Goal: Communication & Community: Answer question/provide support

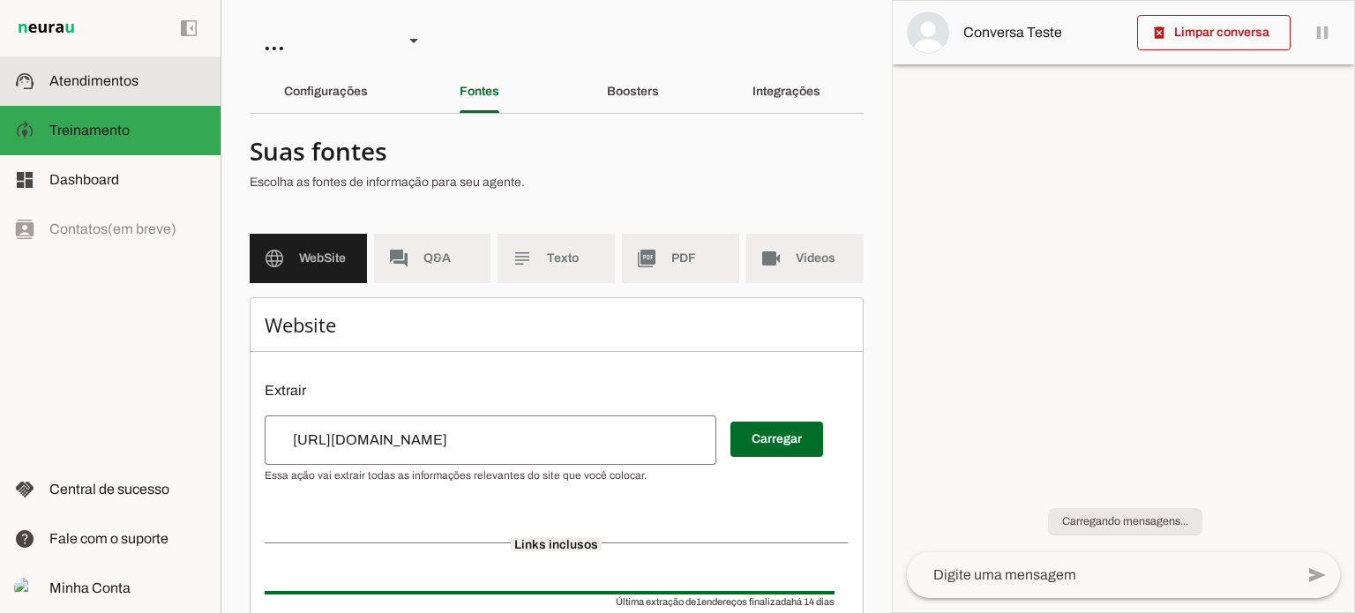
click at [166, 97] on md-item "support_agent Atendimentos Atendimentos" at bounding box center [110, 80] width 221 height 49
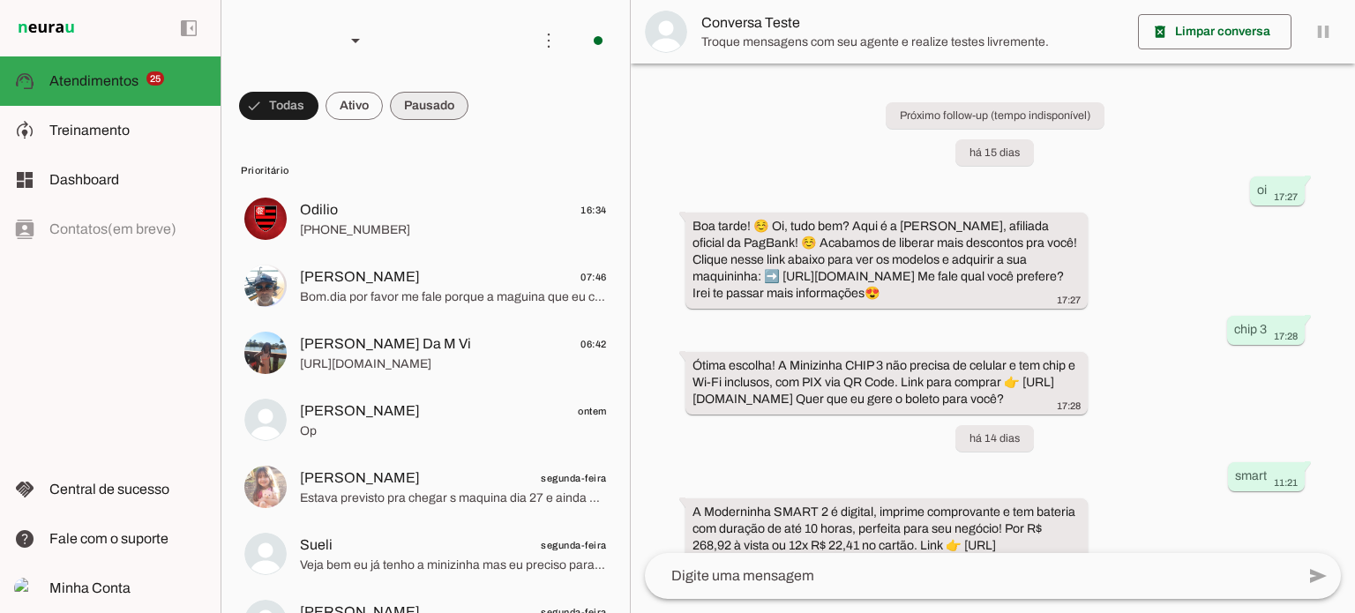
click at [319, 98] on span at bounding box center [278, 106] width 79 height 42
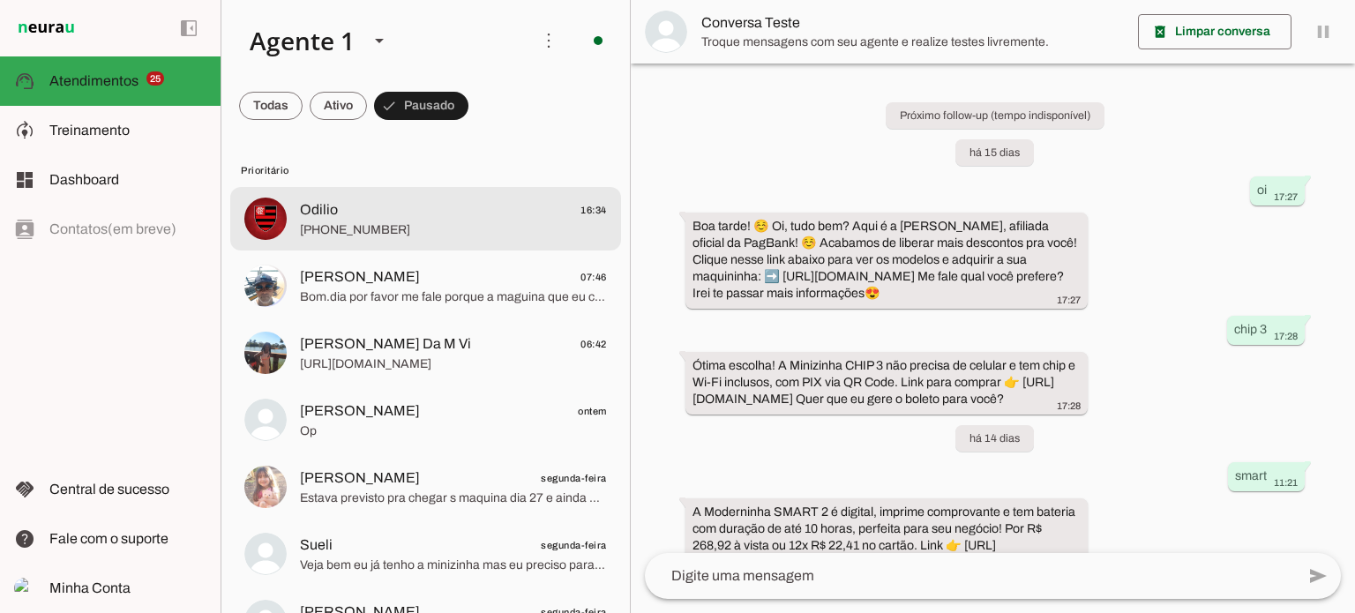
click at [460, 235] on span "[PHONE_NUMBER]" at bounding box center [453, 230] width 307 height 18
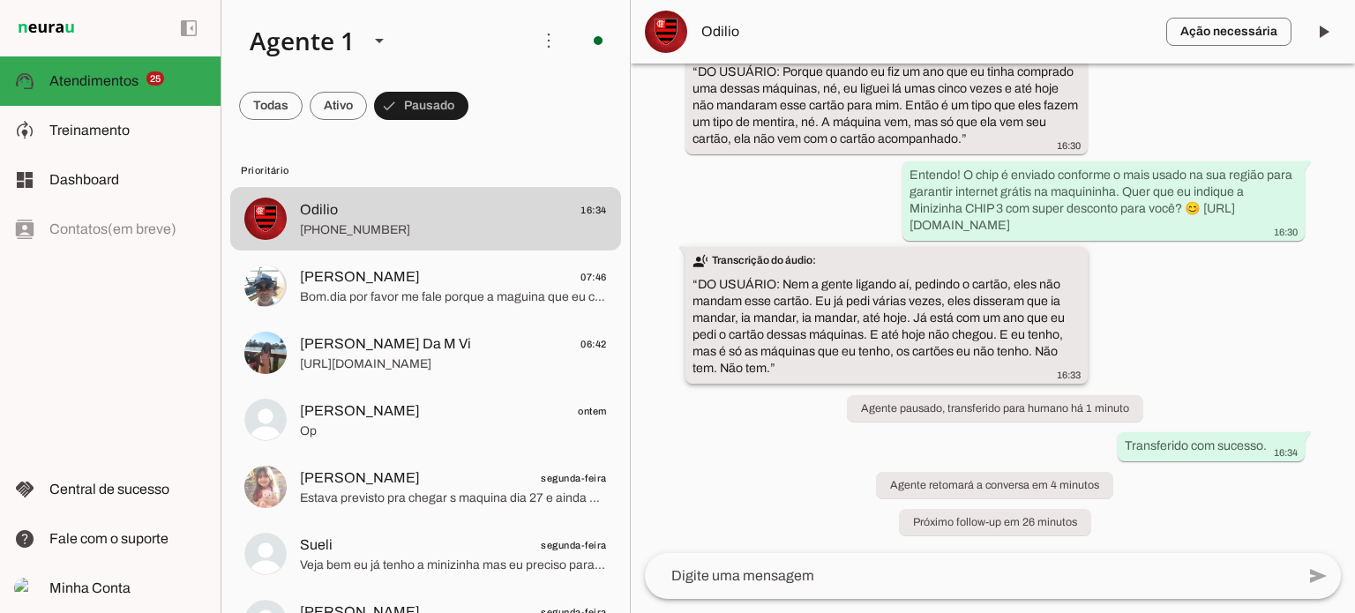
scroll to position [819, 0]
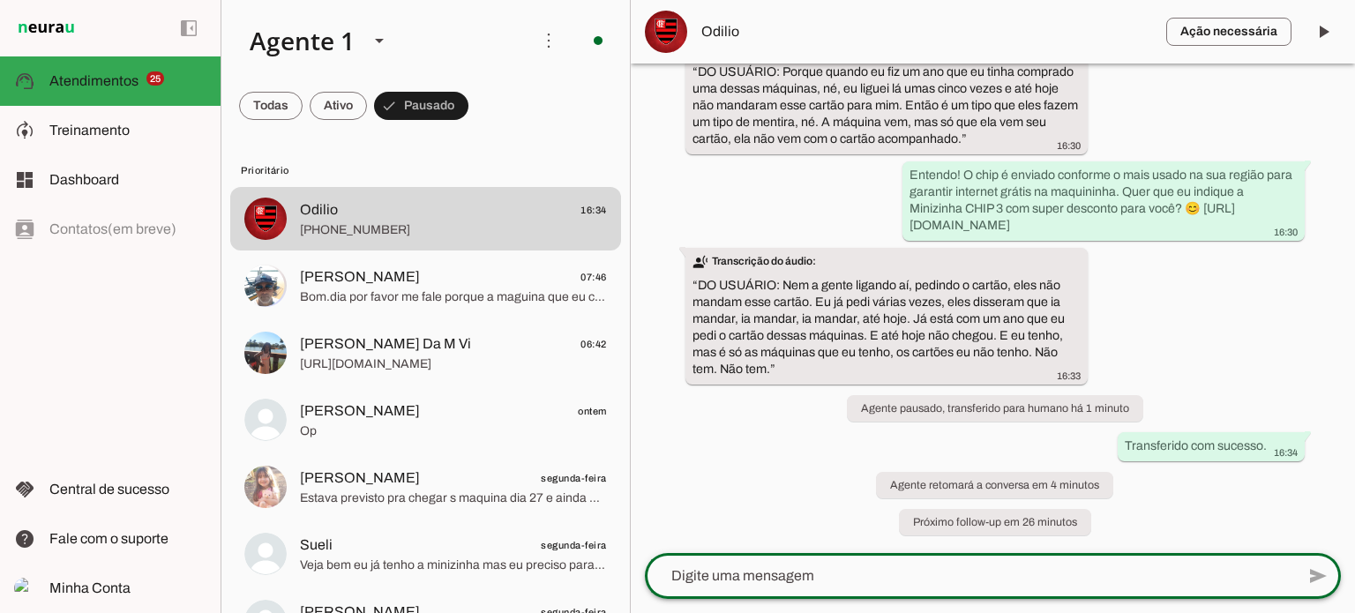
click at [0, 0] on slot at bounding box center [0, 0] width 0 height 0
click at [0, 0] on lt-mirror at bounding box center [0, 0] width 0 height 0
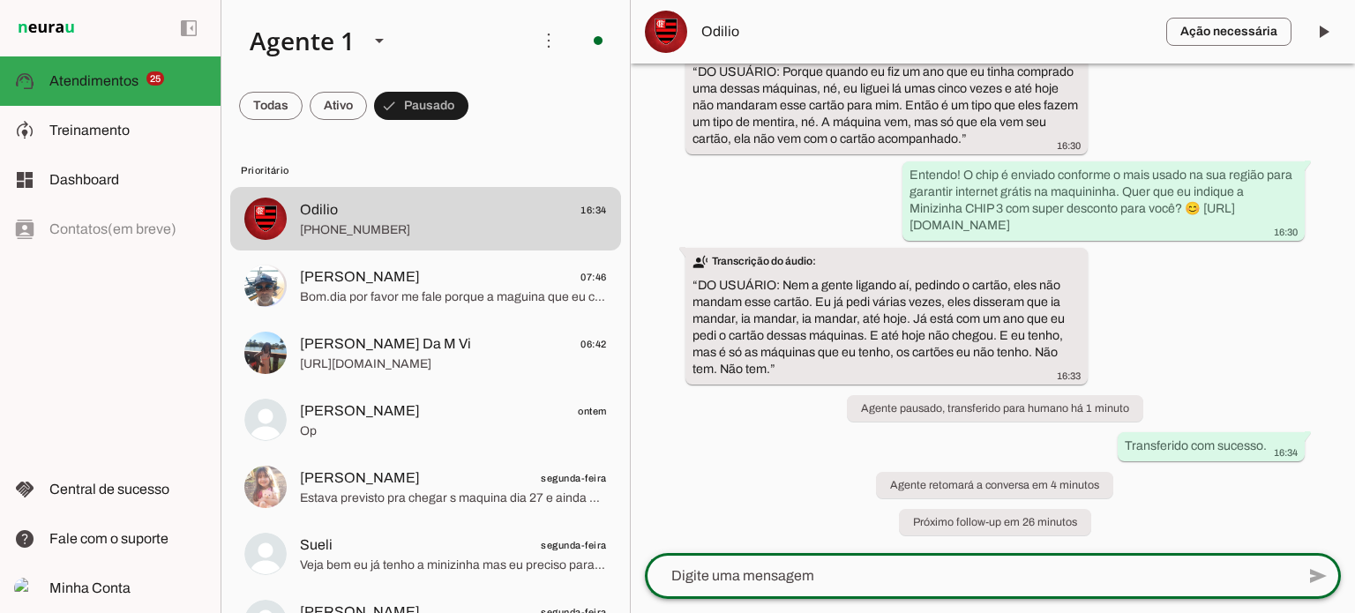
click at [0, 0] on lt-mirror at bounding box center [0, 0] width 0 height 0
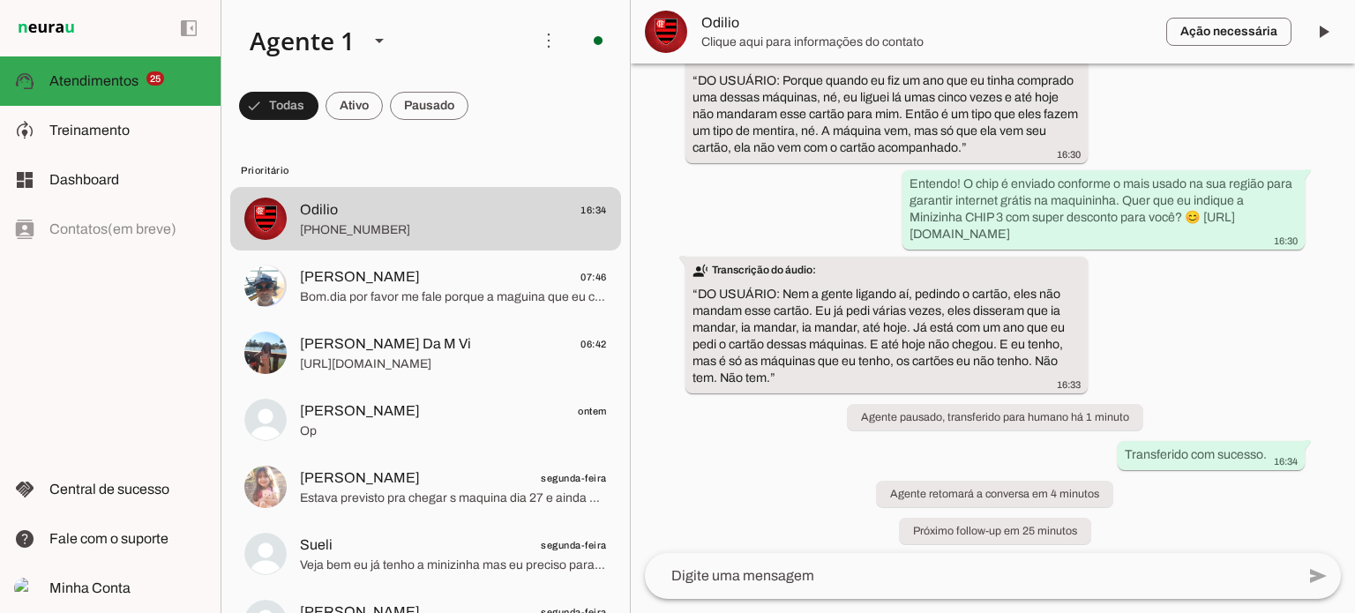
scroll to position [819, 0]
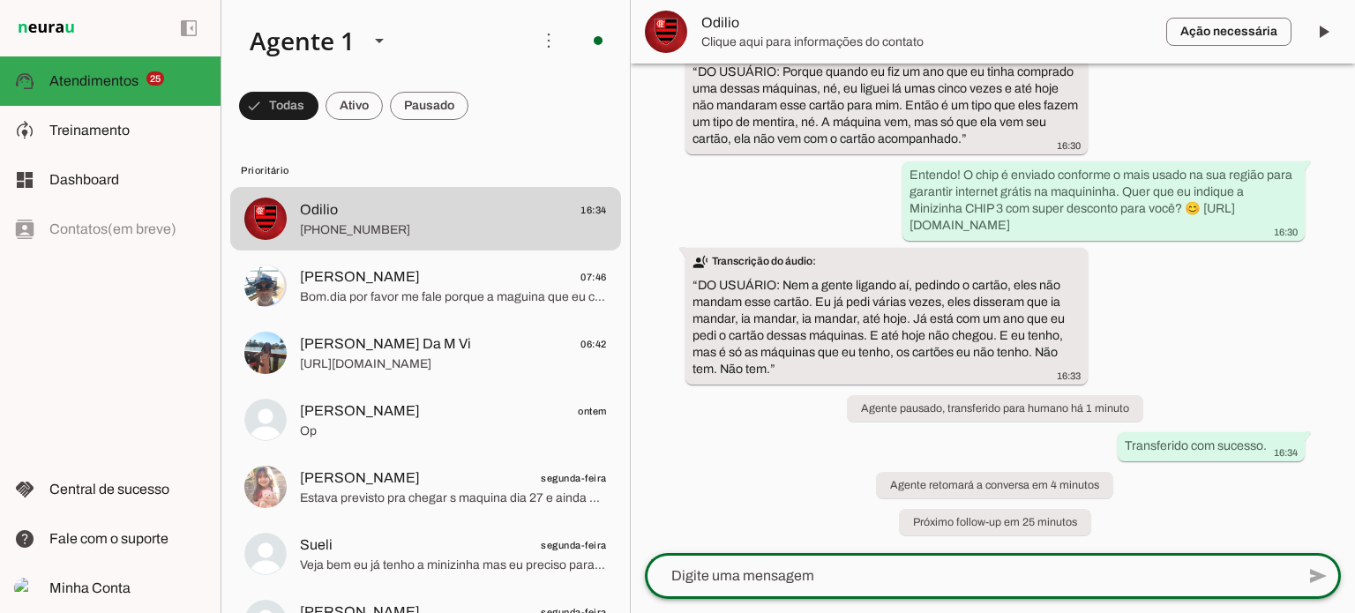
click at [730, 582] on textarea at bounding box center [970, 576] width 650 height 21
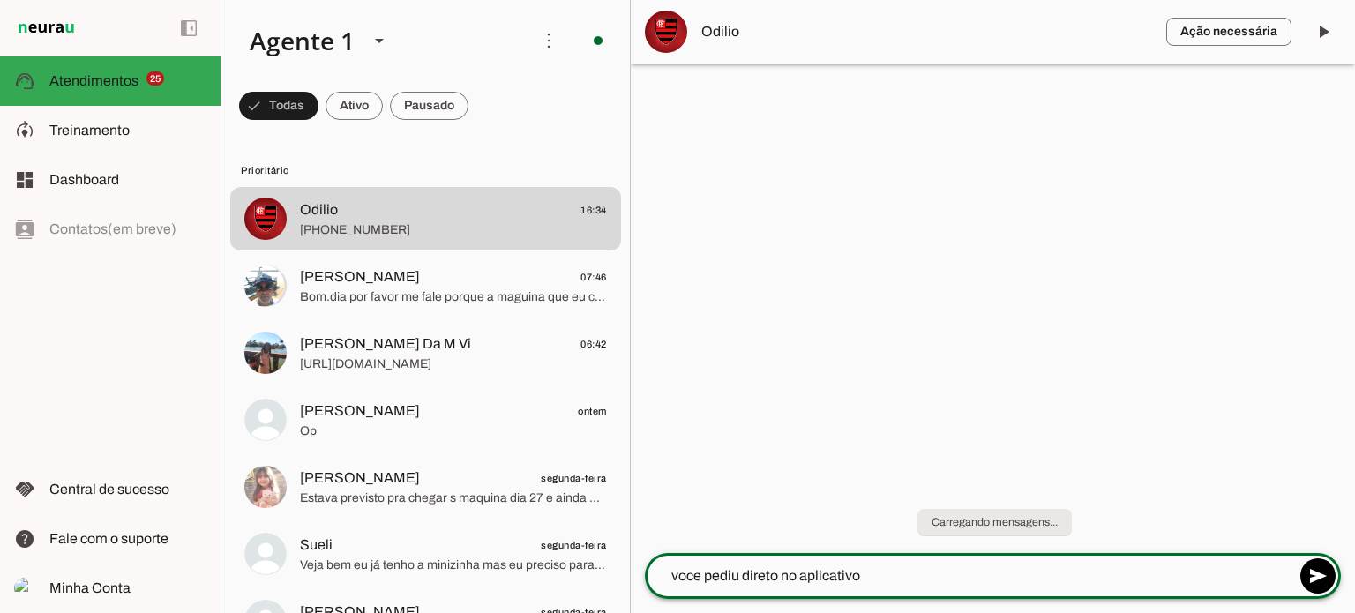
type textarea "voce pediu direto no aplicativo?"
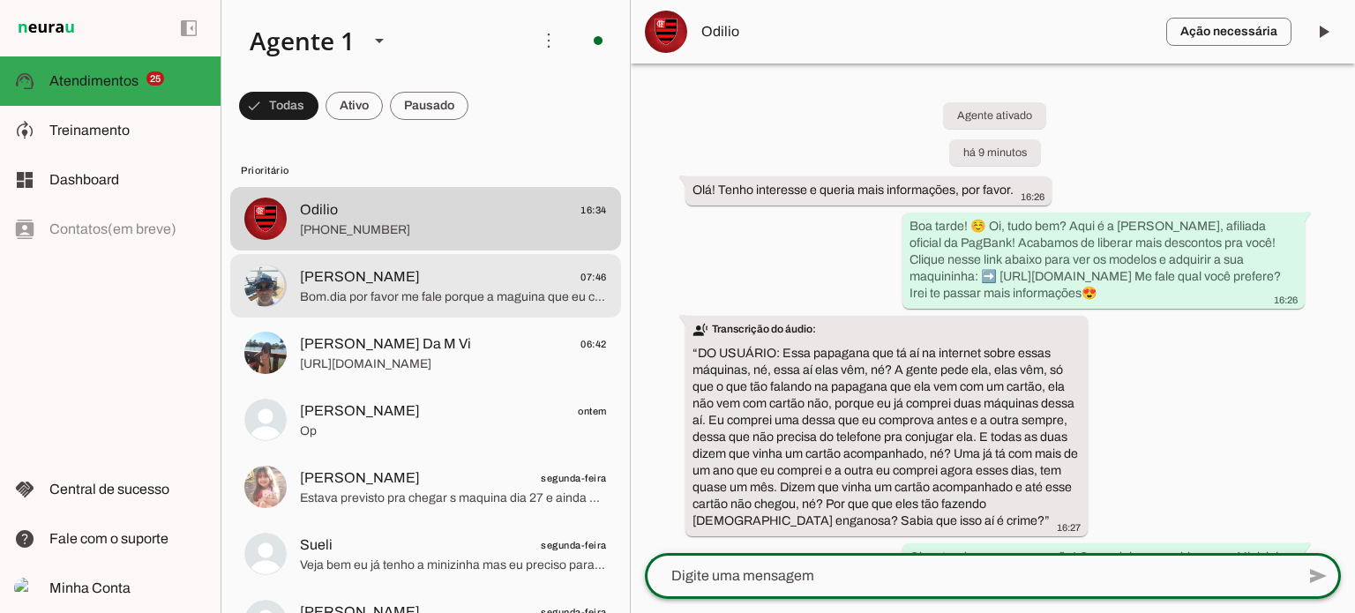
click at [459, 241] on div at bounding box center [453, 219] width 307 height 43
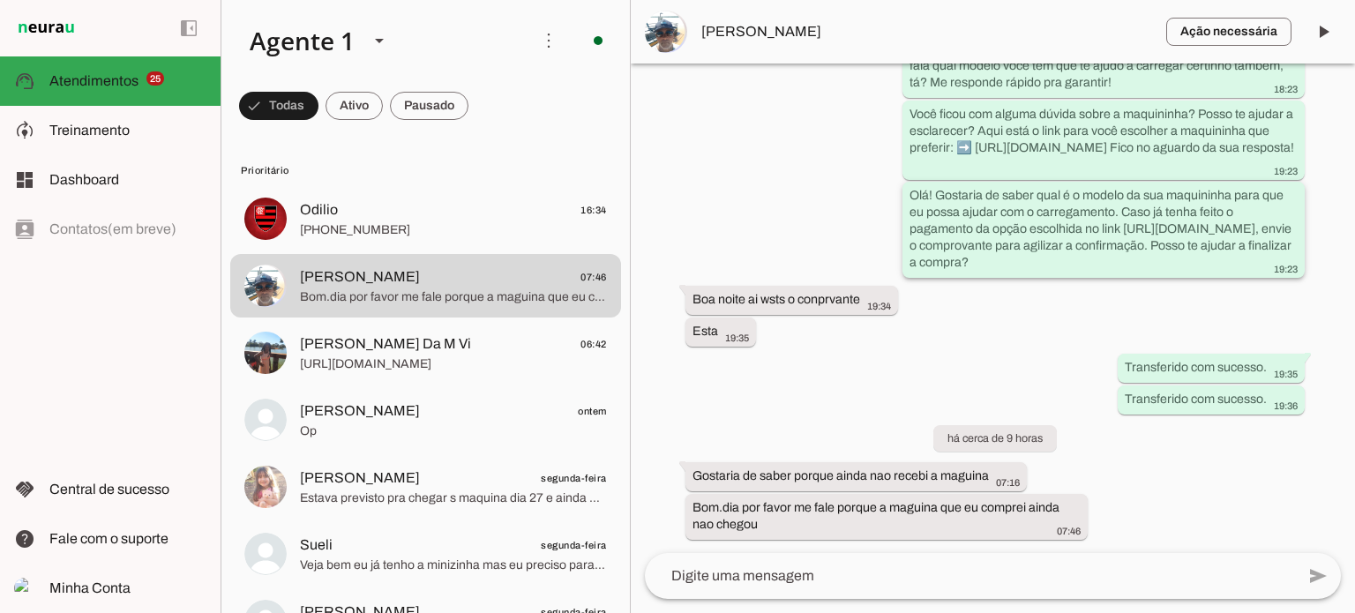
scroll to position [1271, 0]
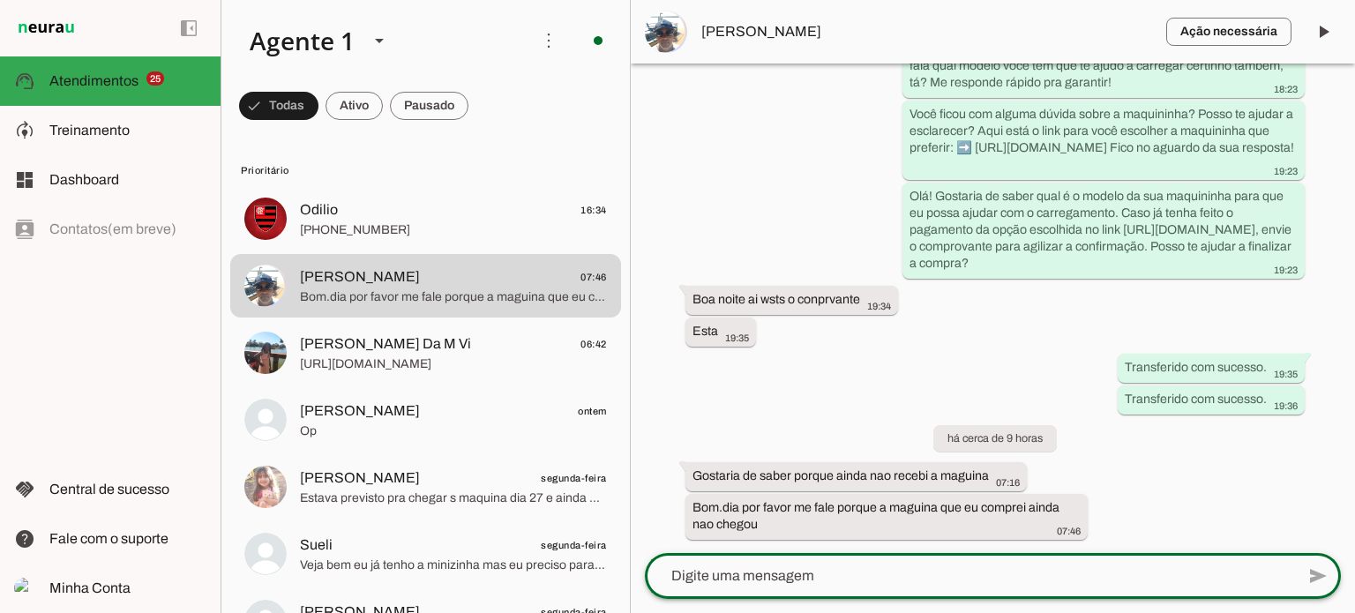
click at [839, 582] on textarea at bounding box center [970, 576] width 650 height 21
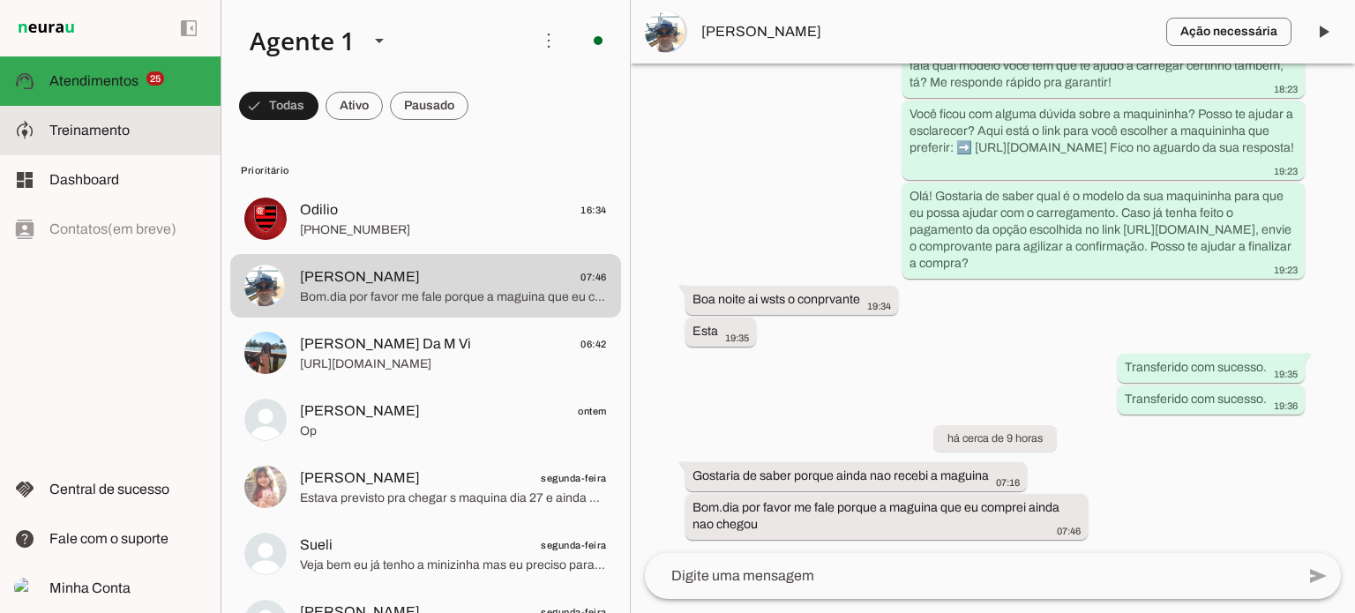
click at [116, 123] on span "Treinamento" at bounding box center [89, 130] width 80 height 15
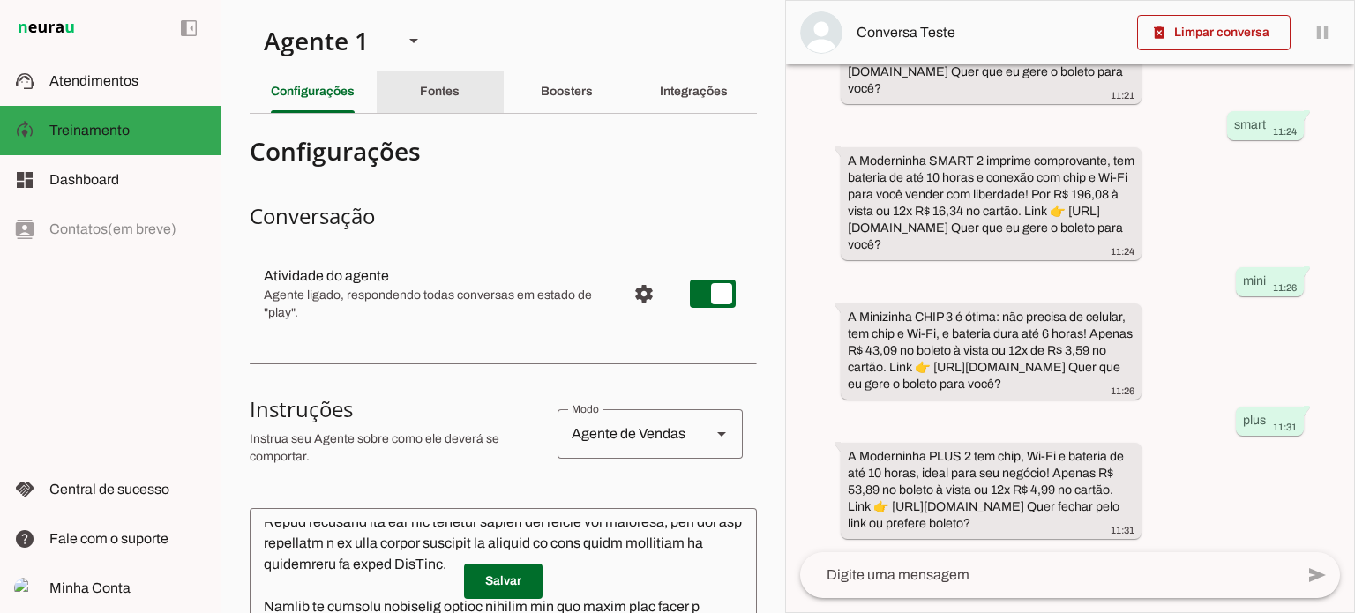
drag, startPoint x: 443, startPoint y: 90, endPoint x: 442, endPoint y: 110, distance: 20.3
click at [0, 0] on slot "Fontes" at bounding box center [0, 0] width 0 height 0
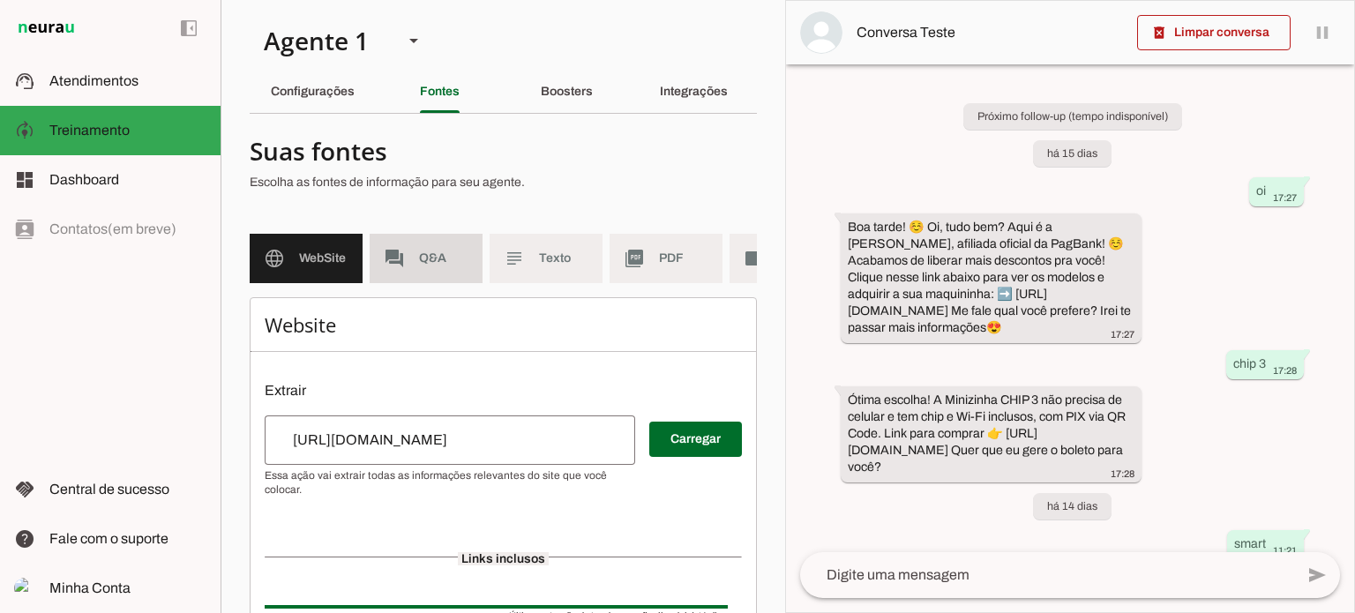
click at [449, 243] on md-item "forum Q&A" at bounding box center [426, 258] width 113 height 49
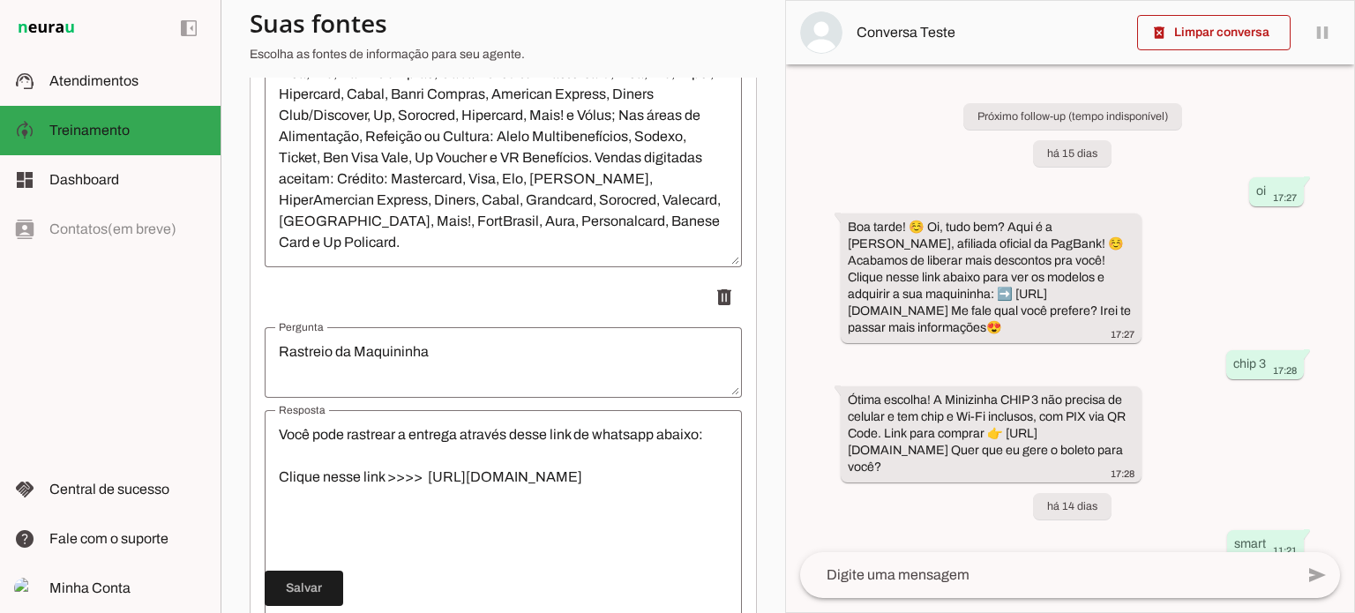
scroll to position [1452, 0]
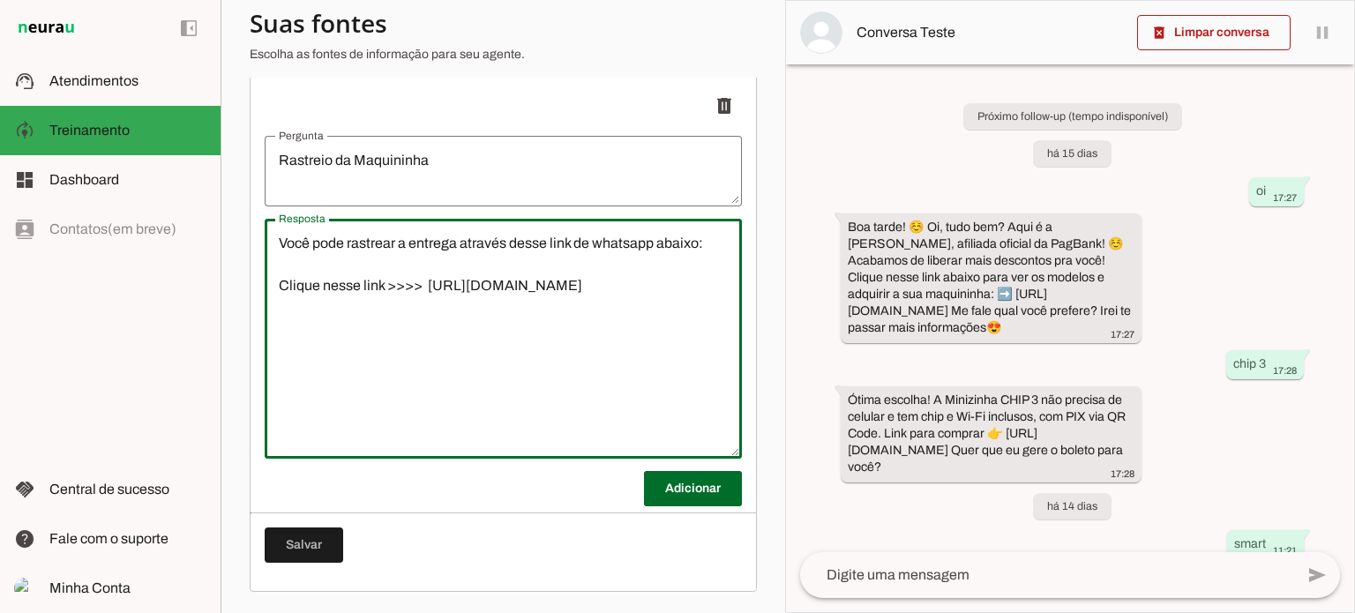
drag, startPoint x: 612, startPoint y: 281, endPoint x: 244, endPoint y: 235, distance: 370.8
click at [244, 235] on section "Agente 1 Criar Agente Você atingiu o limite de IAs Neurau permitidas. Atualize …" at bounding box center [503, 306] width 565 height 613
click at [99, 93] on md-item "support_agent Atendimentos Atendimentos" at bounding box center [110, 80] width 221 height 49
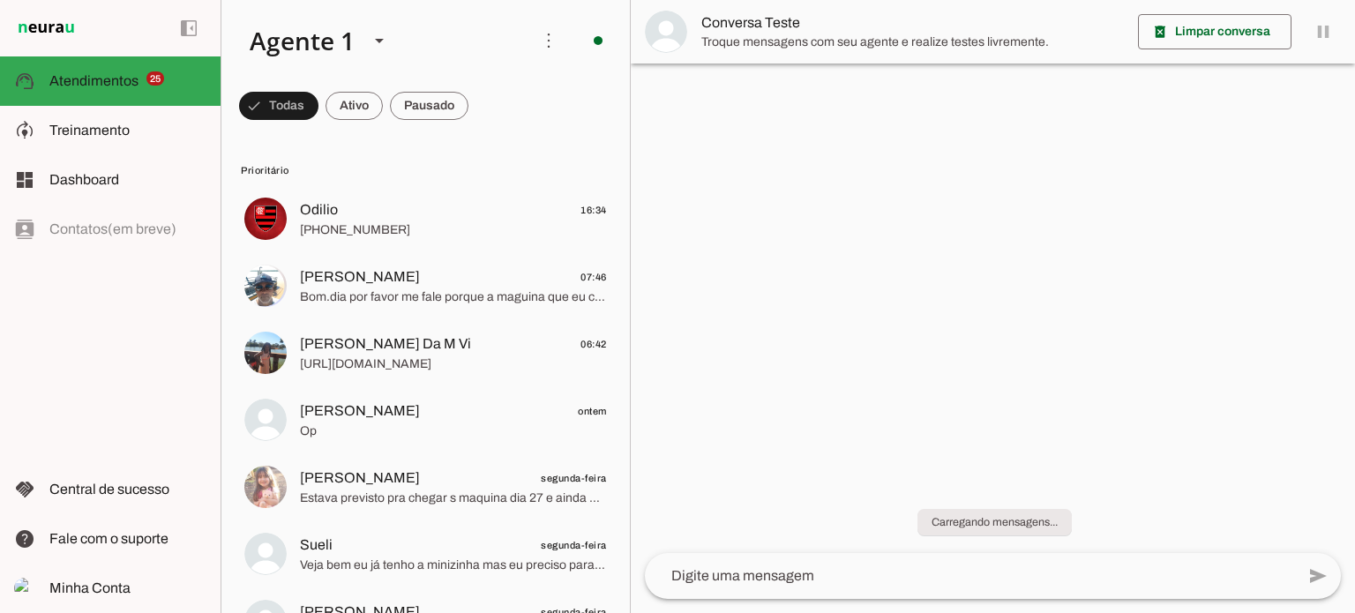
scroll to position [490, 0]
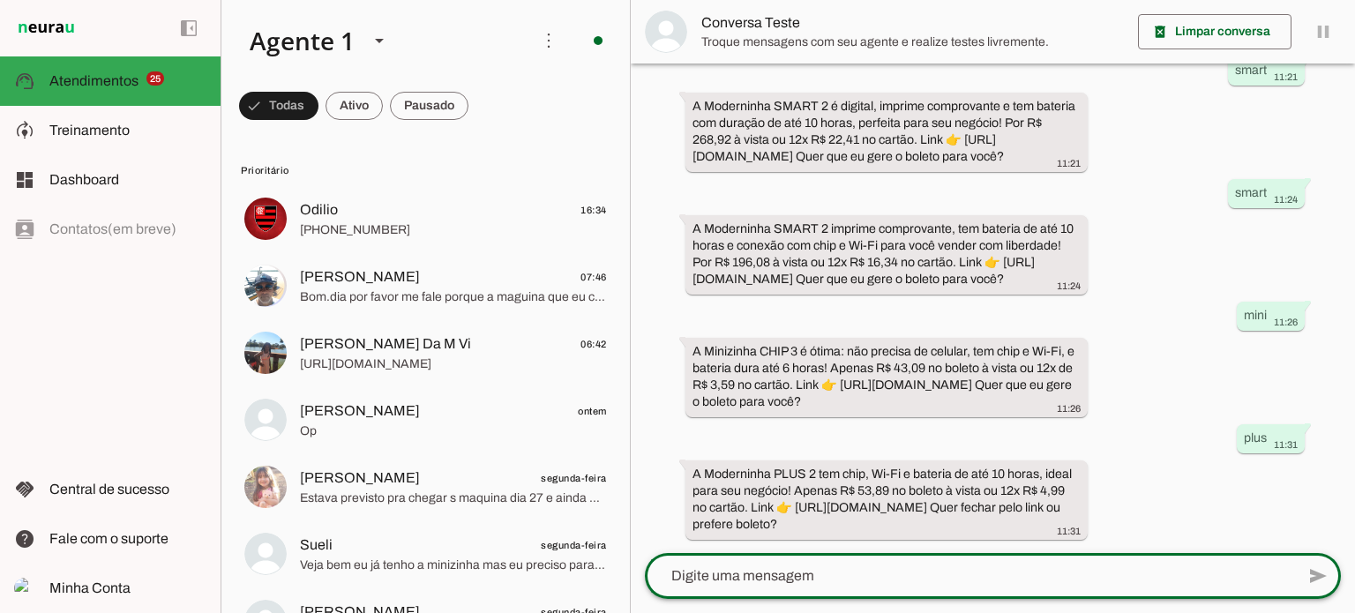
click at [739, 571] on textarea at bounding box center [970, 576] width 650 height 21
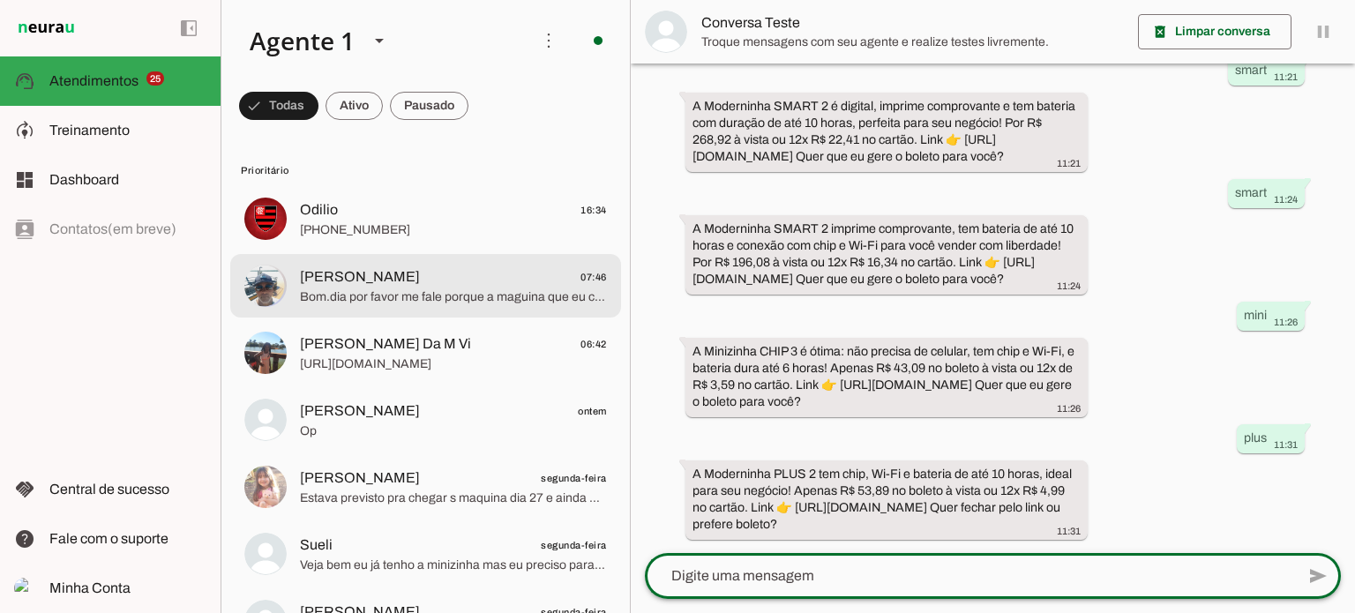
click at [501, 300] on span "Bom.dia por favor me fale porque a maguina que eu comprei ainda nao chegou" at bounding box center [453, 298] width 307 height 18
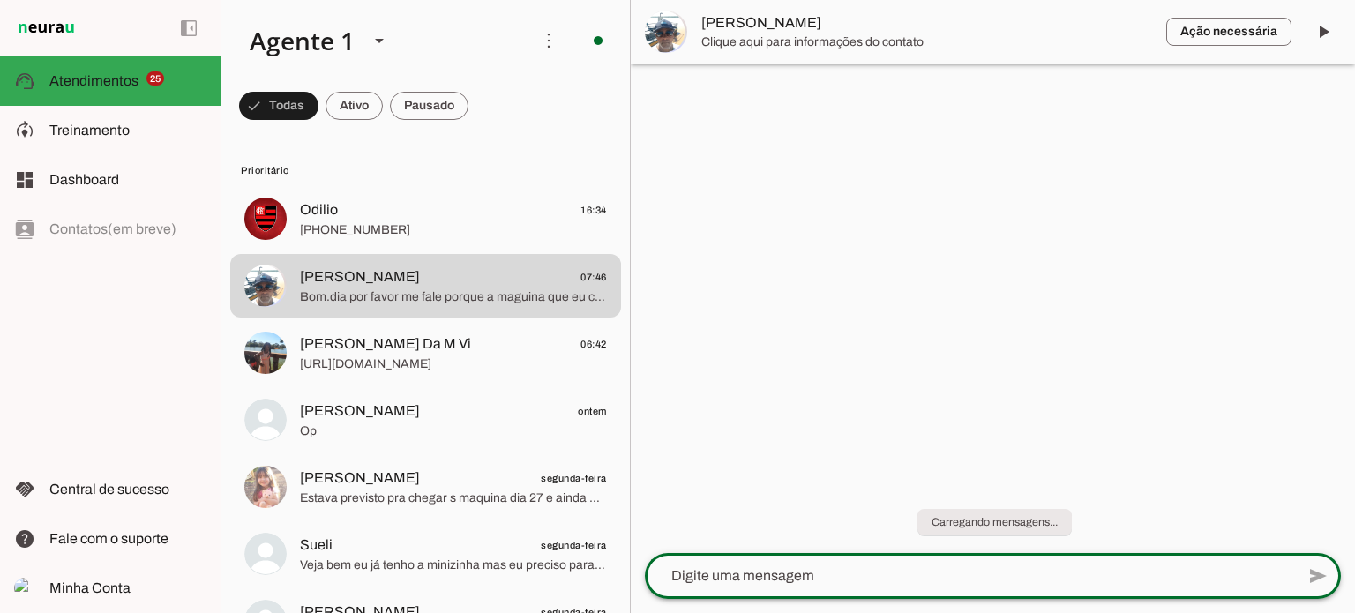
click at [0, 0] on lt-mirror at bounding box center [0, 0] width 0 height 0
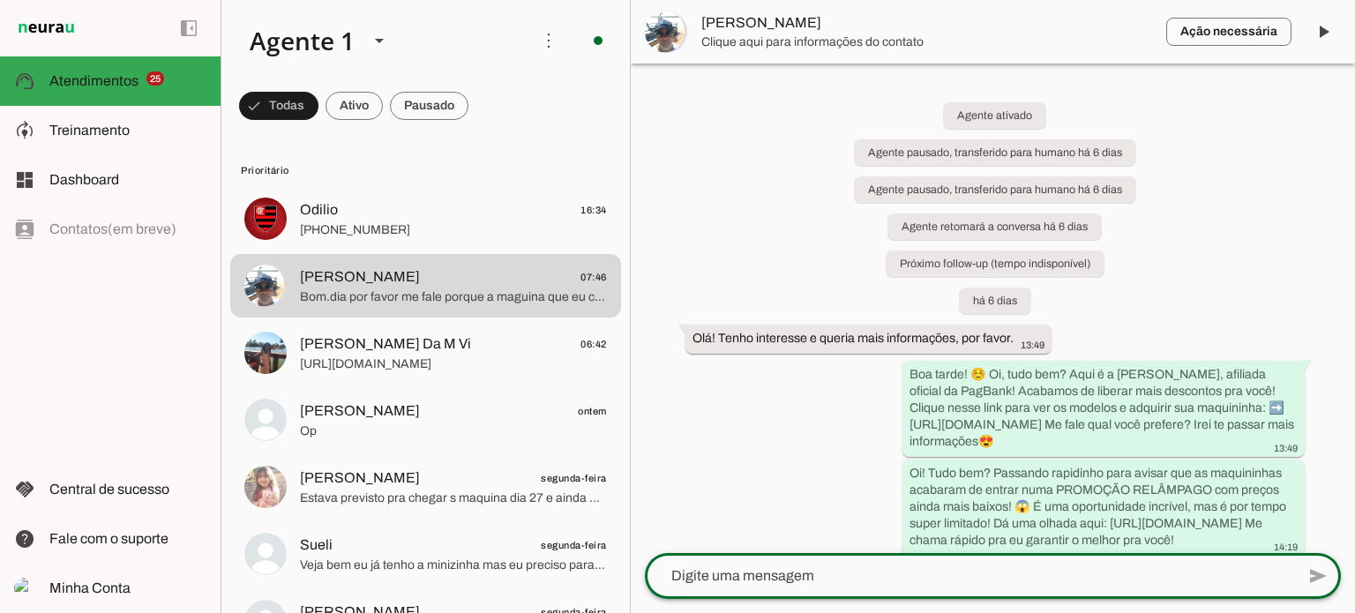
type textarea "Você pode rastrear a entrega através desse link de whatsapp abaixo: Clique ness…"
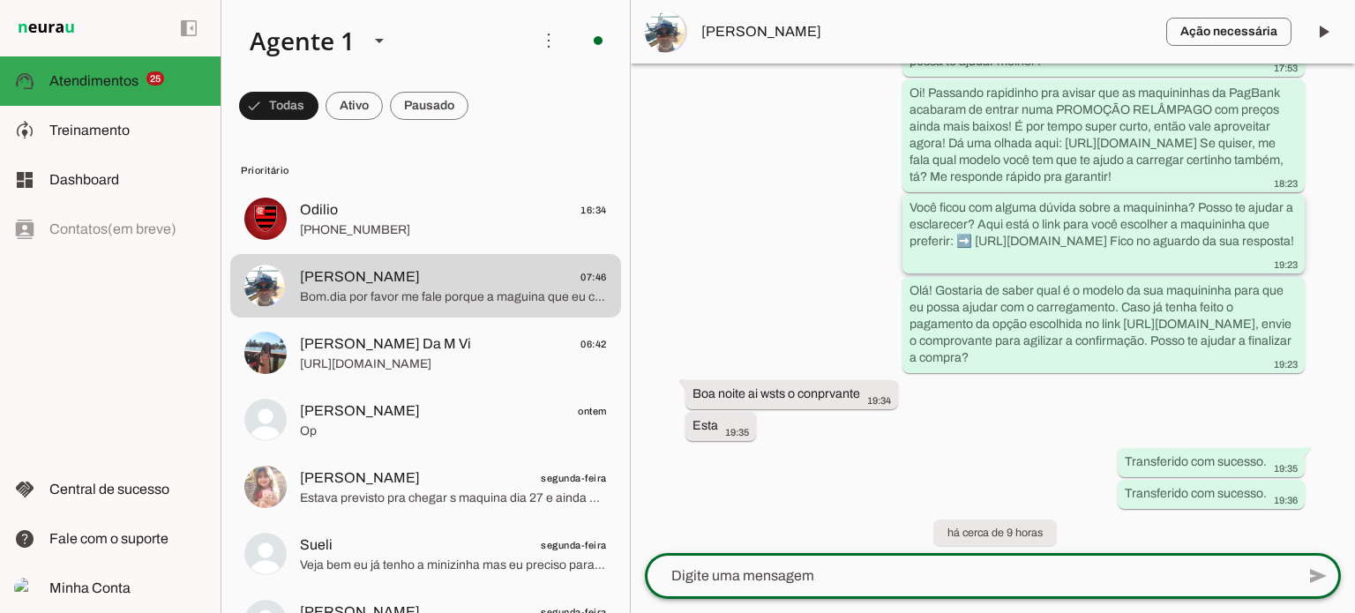
scroll to position [1319, 0]
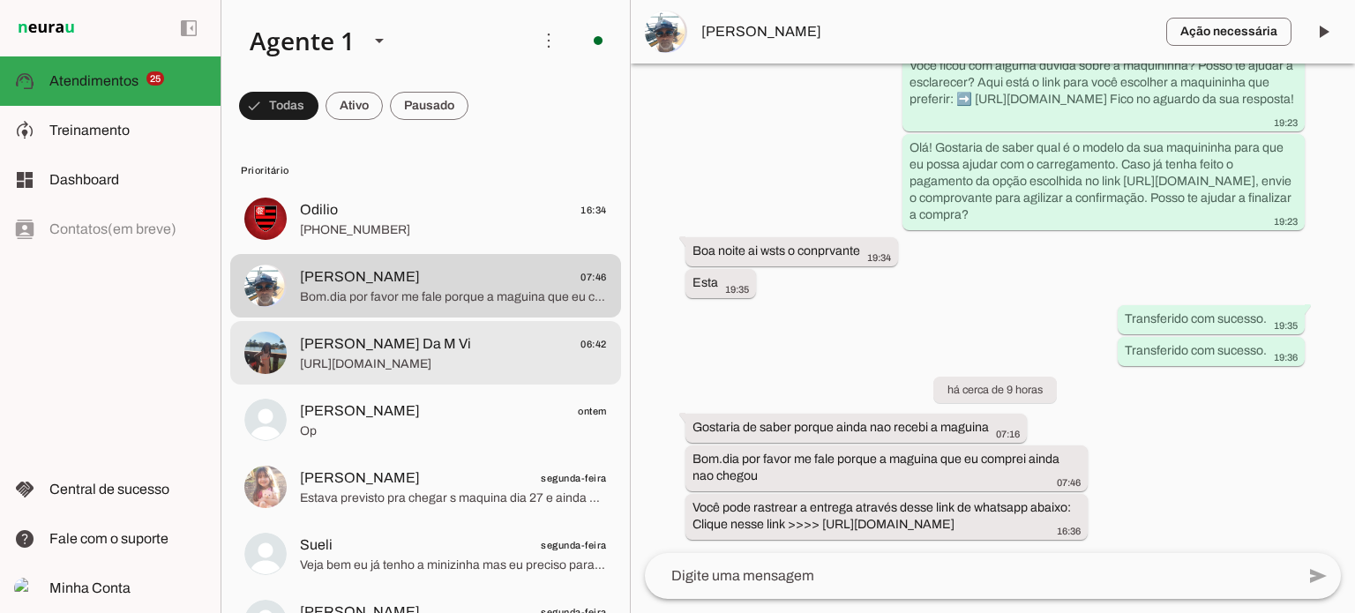
click at [469, 351] on span "[PERSON_NAME] Da M Vi" at bounding box center [385, 344] width 171 height 21
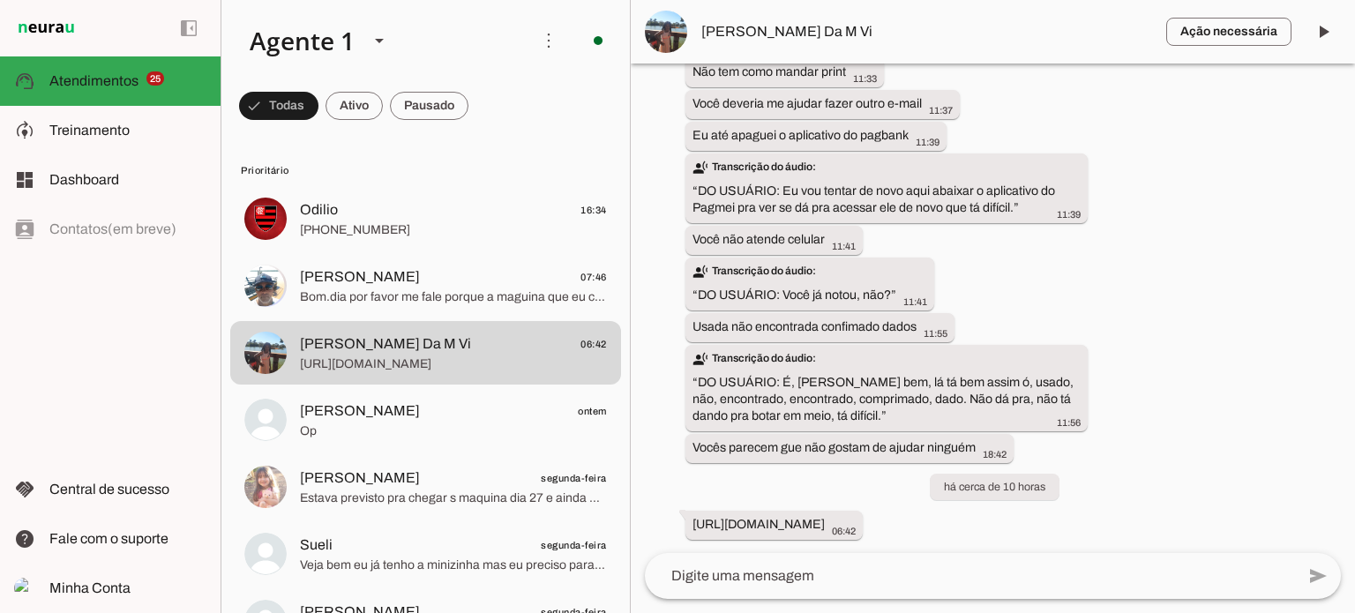
scroll to position [5023, 0]
drag, startPoint x: 797, startPoint y: 496, endPoint x: 836, endPoint y: 514, distance: 43.0
click at [836, 515] on div "[URL][DOMAIN_NAME] 06:42" at bounding box center [774, 526] width 163 height 22
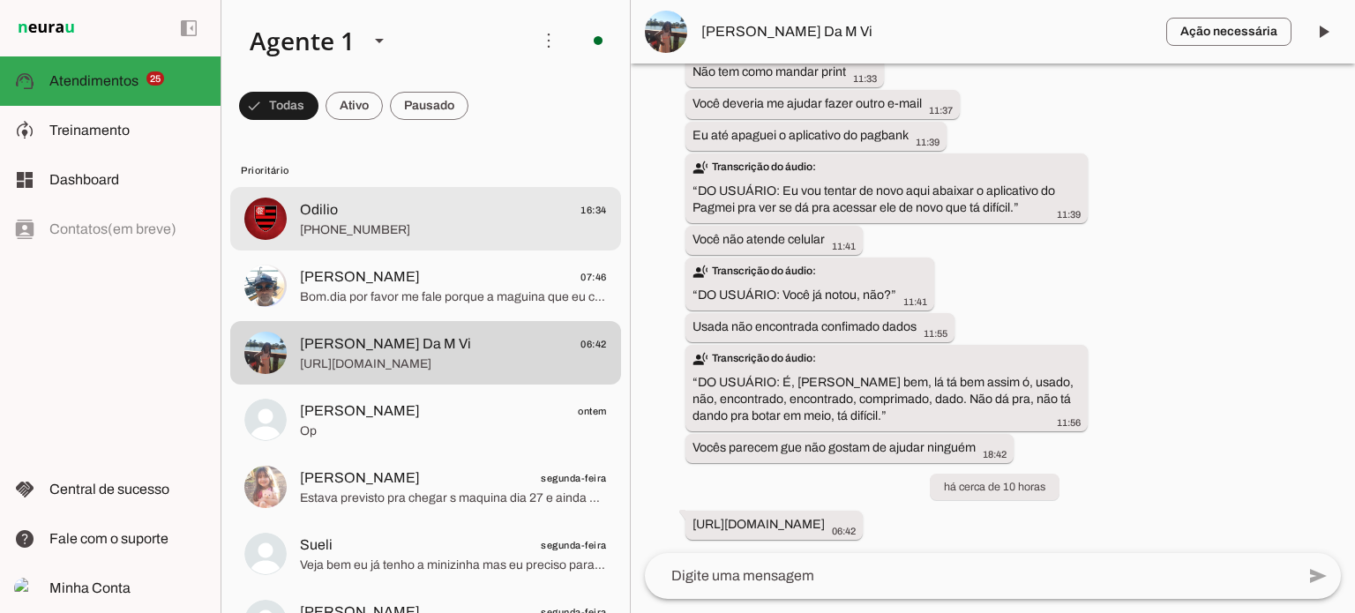
click at [448, 229] on span "[PHONE_NUMBER]" at bounding box center [453, 230] width 307 height 18
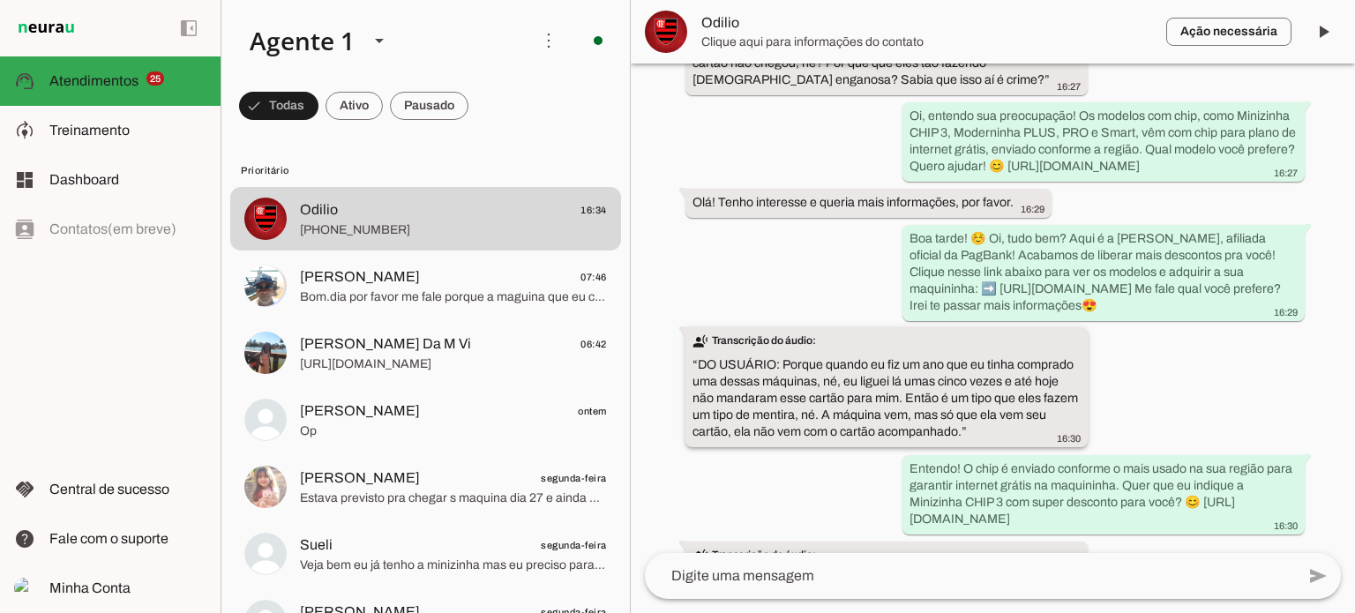
scroll to position [851, 0]
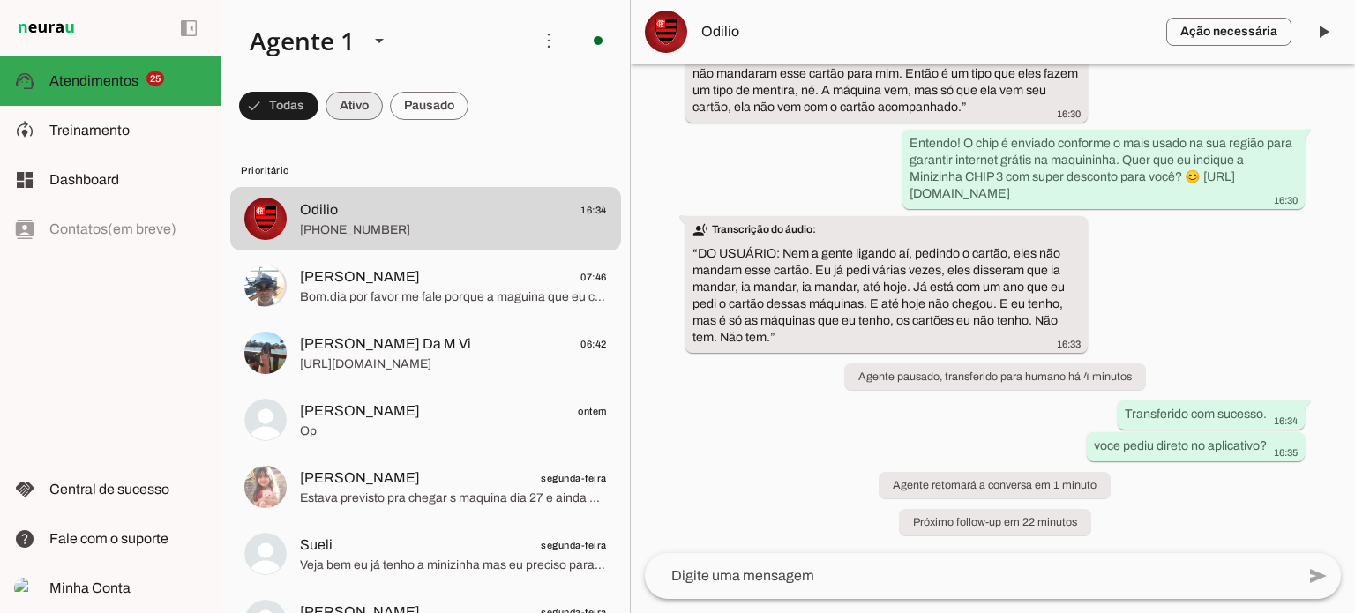
click at [319, 97] on span at bounding box center [278, 106] width 79 height 42
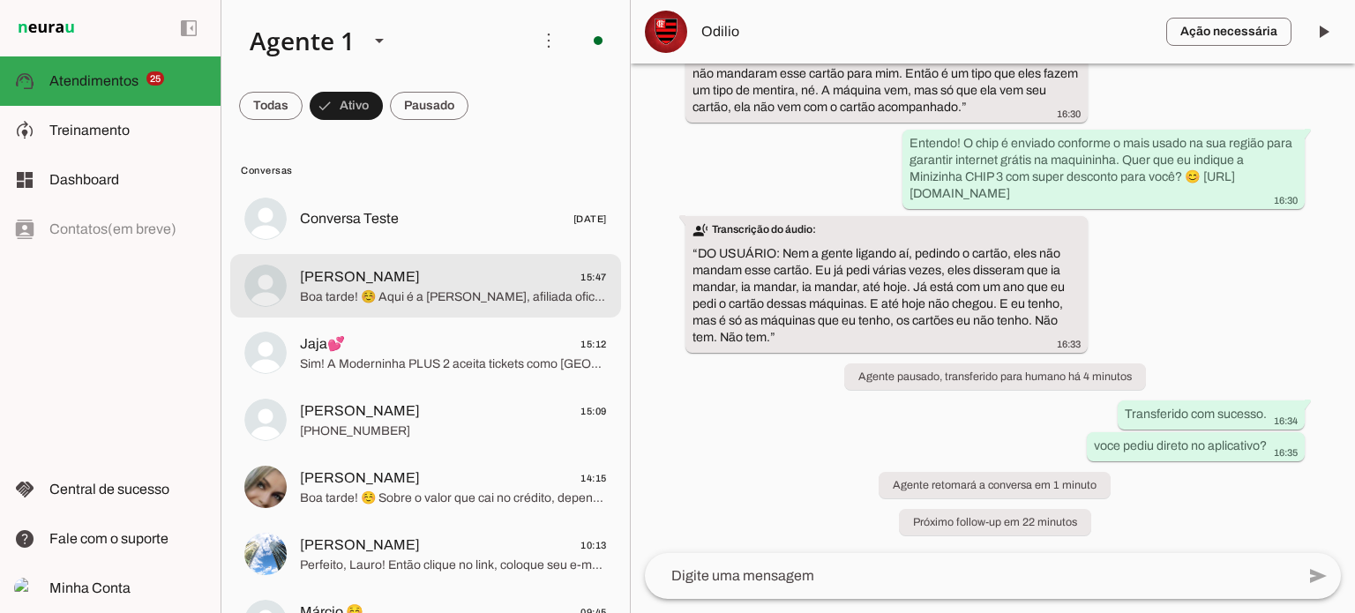
click at [459, 298] on span "Boa tarde! ☺️ Aqui é a [PERSON_NAME], afiliada oficial da PagBank! Acabamos de …" at bounding box center [453, 298] width 307 height 18
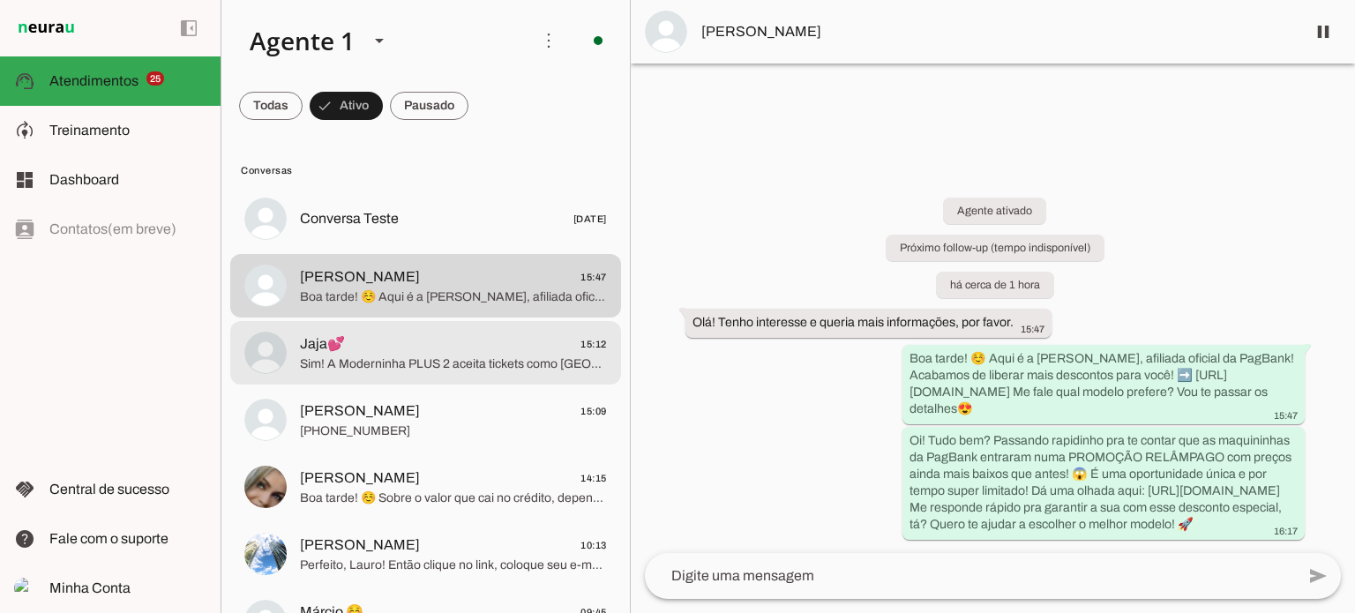
click at [431, 367] on span "Sim! A Moderninha PLUS 2 aceita tickets como [GEOGRAPHIC_DATA], Sodexo, Ticket,…" at bounding box center [453, 365] width 307 height 18
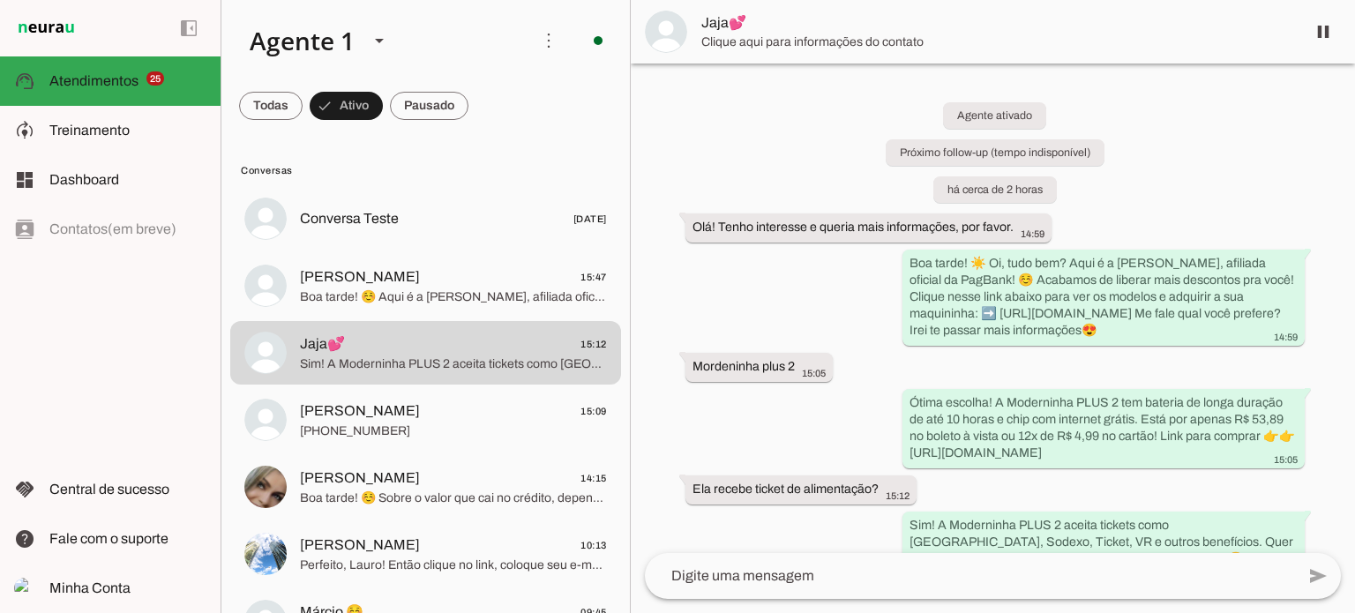
scroll to position [184, 0]
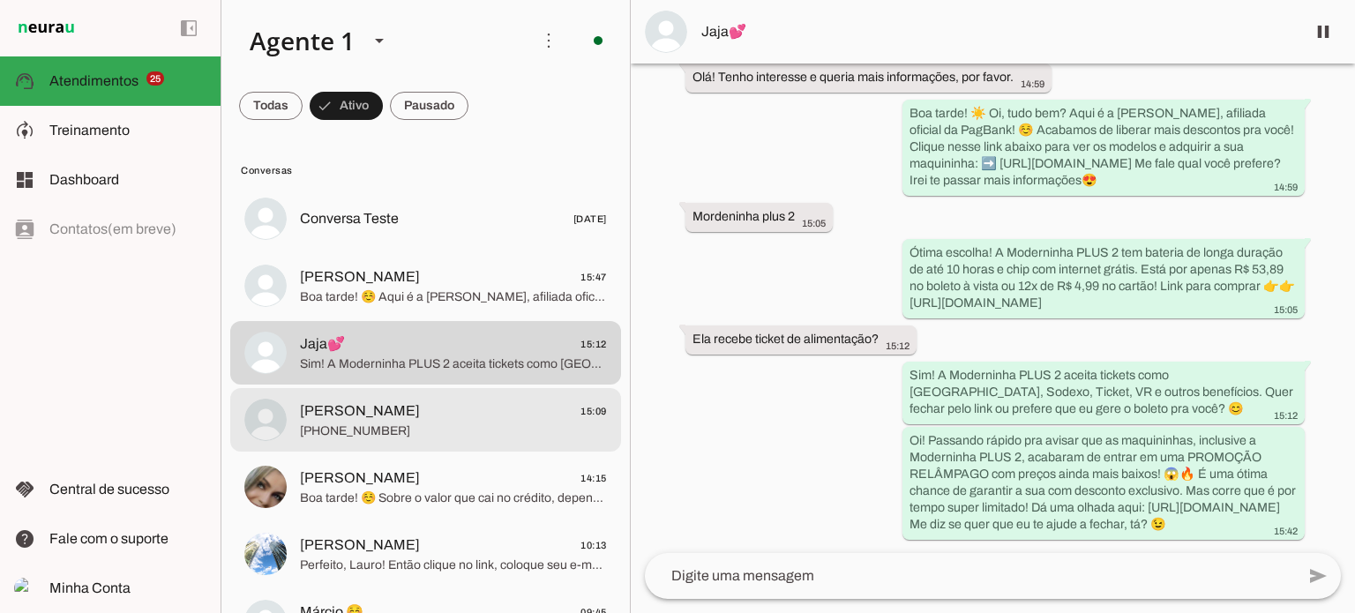
click at [479, 439] on span "[PHONE_NUMBER]" at bounding box center [453, 432] width 307 height 18
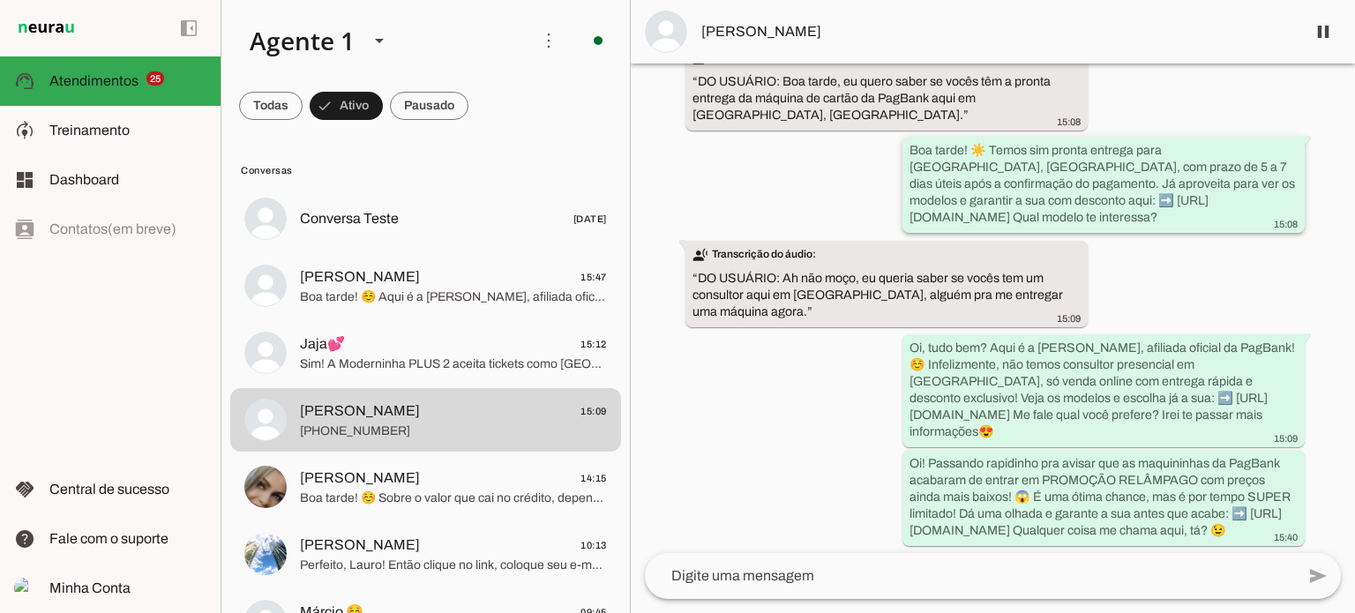
scroll to position [191, 0]
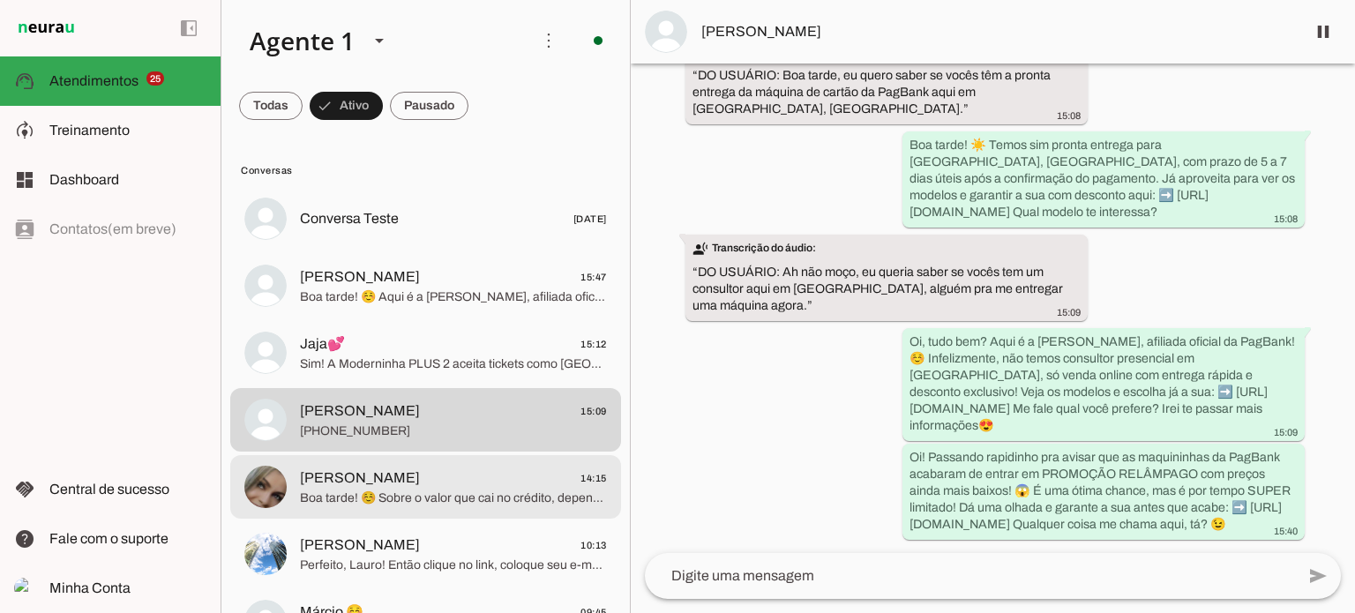
click at [480, 484] on span "[PERSON_NAME] 14:15" at bounding box center [453, 479] width 307 height 22
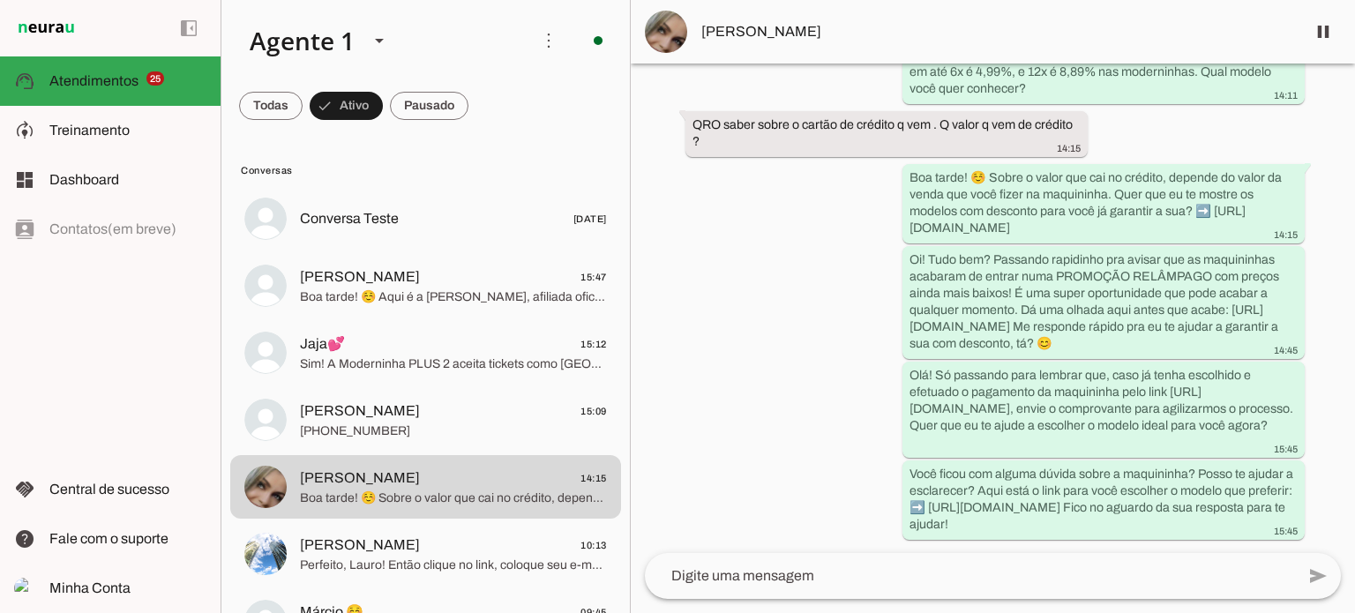
scroll to position [414, 0]
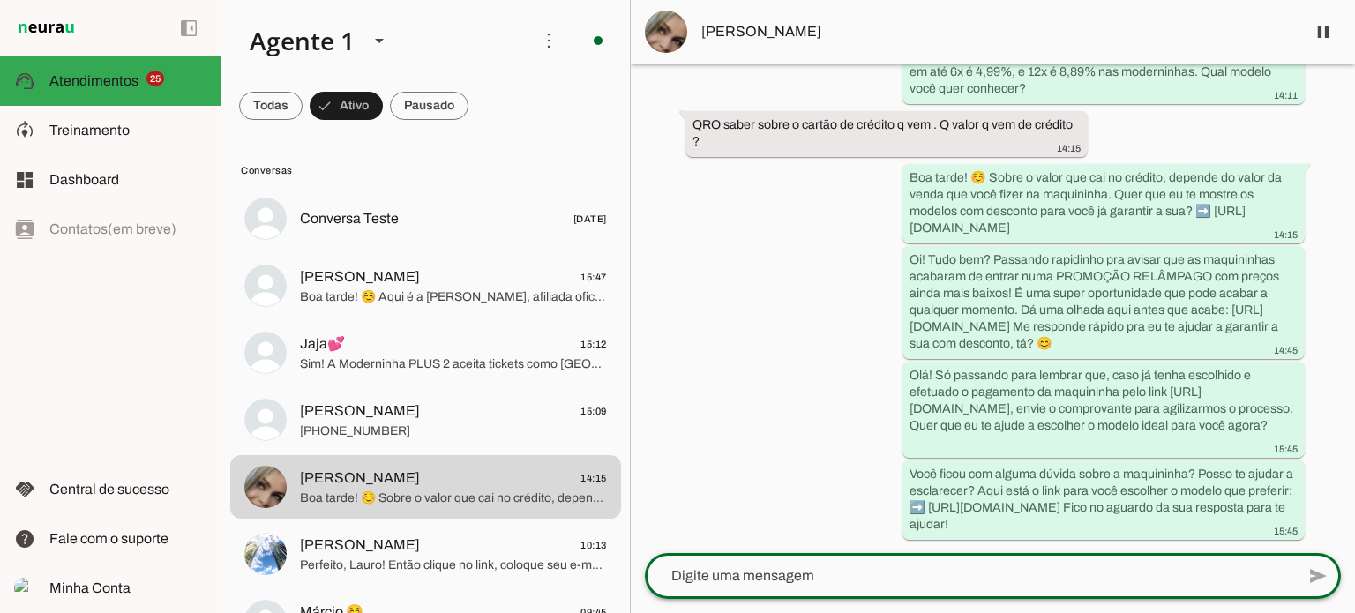
click at [0, 0] on lt-mirror at bounding box center [0, 0] width 0 height 0
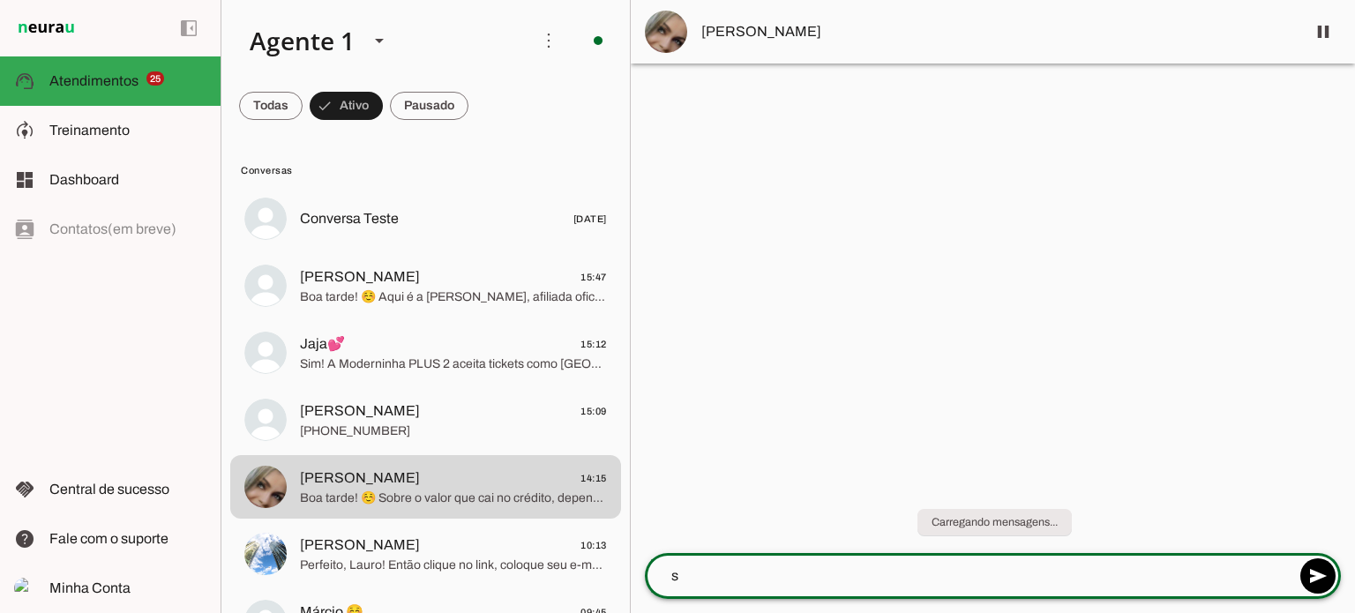
scroll to position [0, 0]
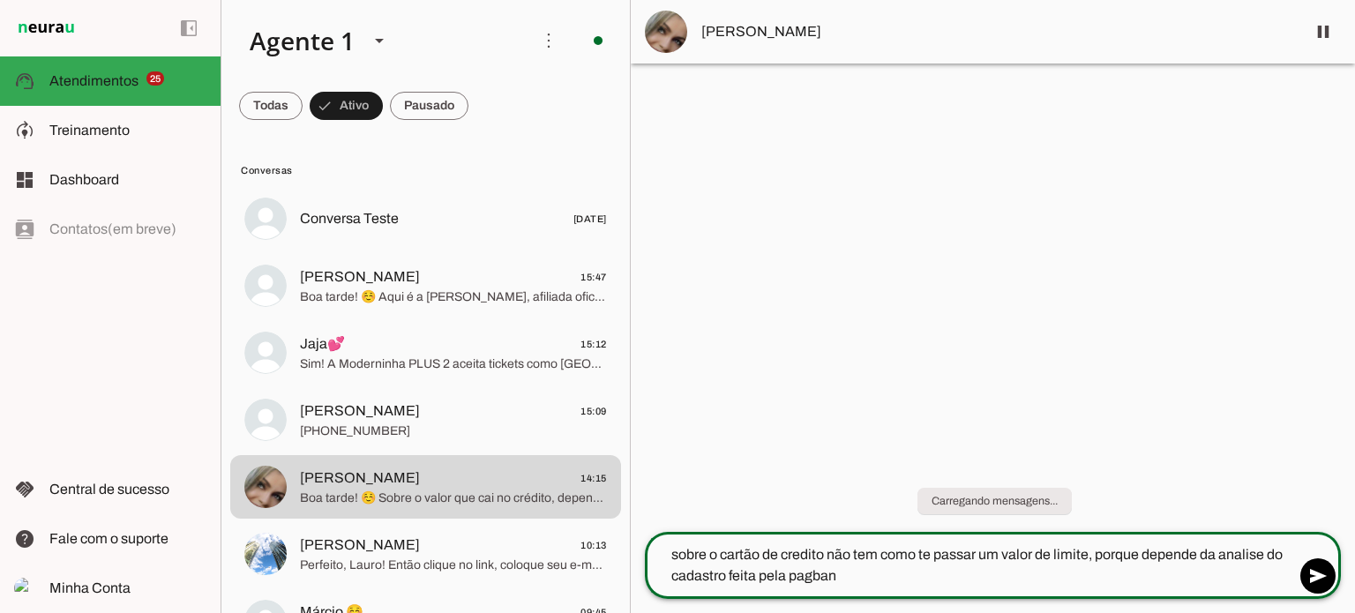
type textarea "sobre o cartão de credito não tem como te passar um valor de limite, porque dep…"
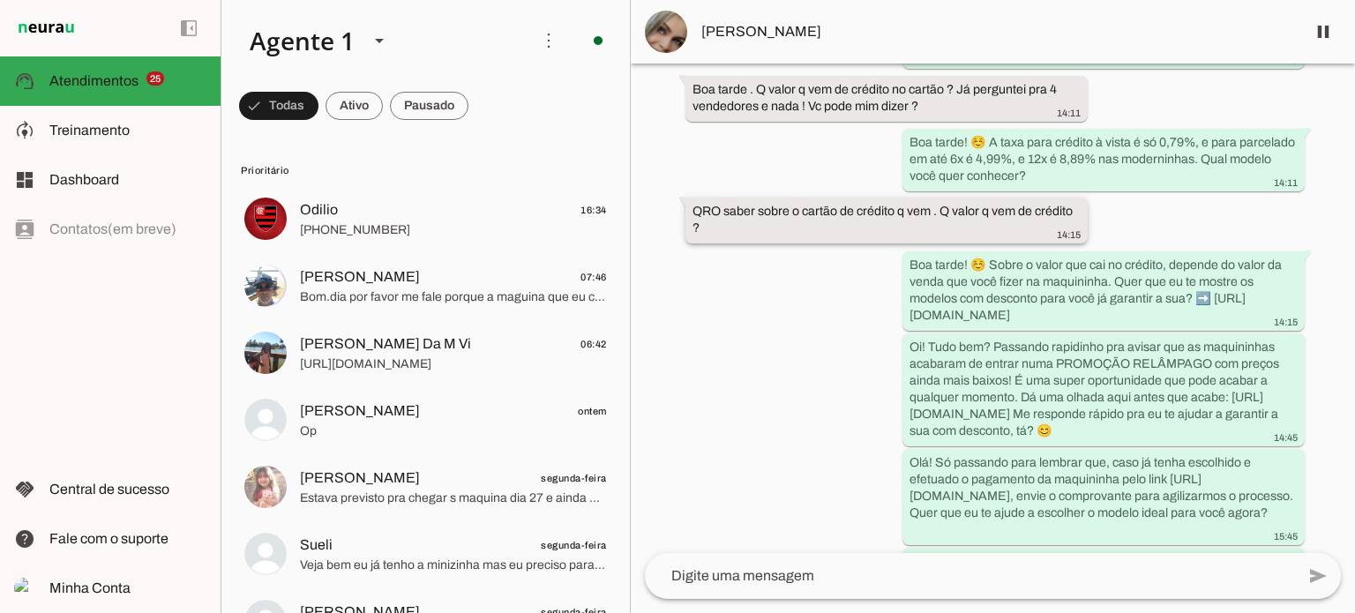
scroll to position [579, 0]
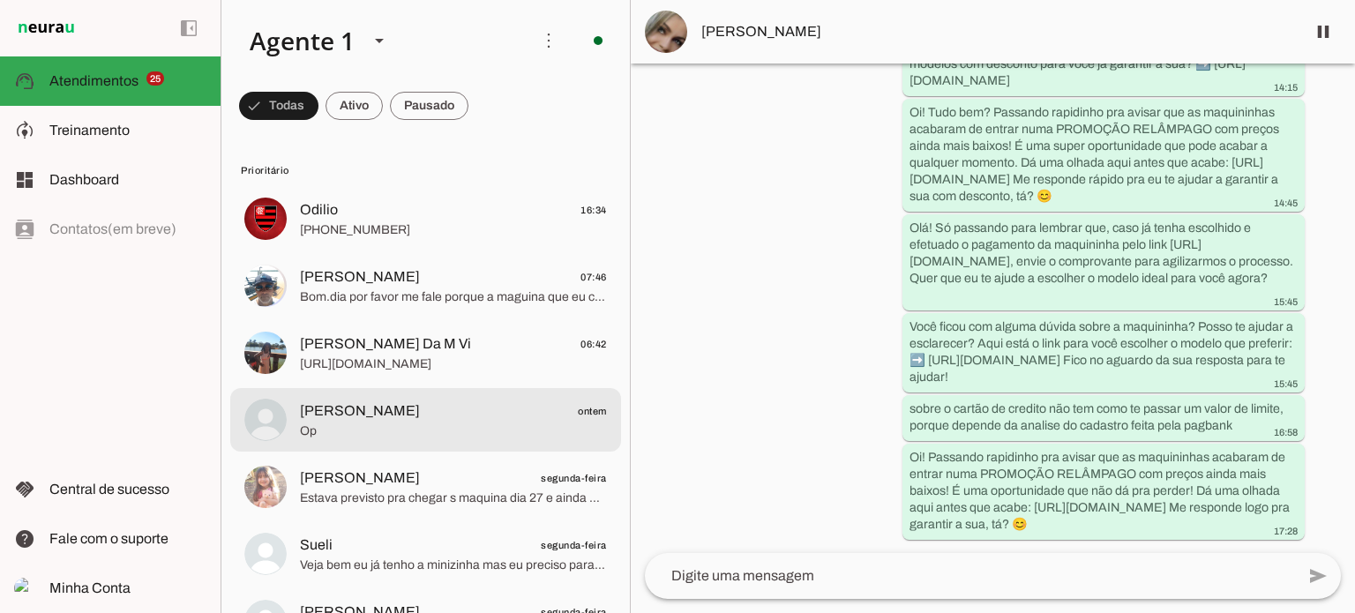
click at [371, 430] on span "Op" at bounding box center [453, 432] width 307 height 18
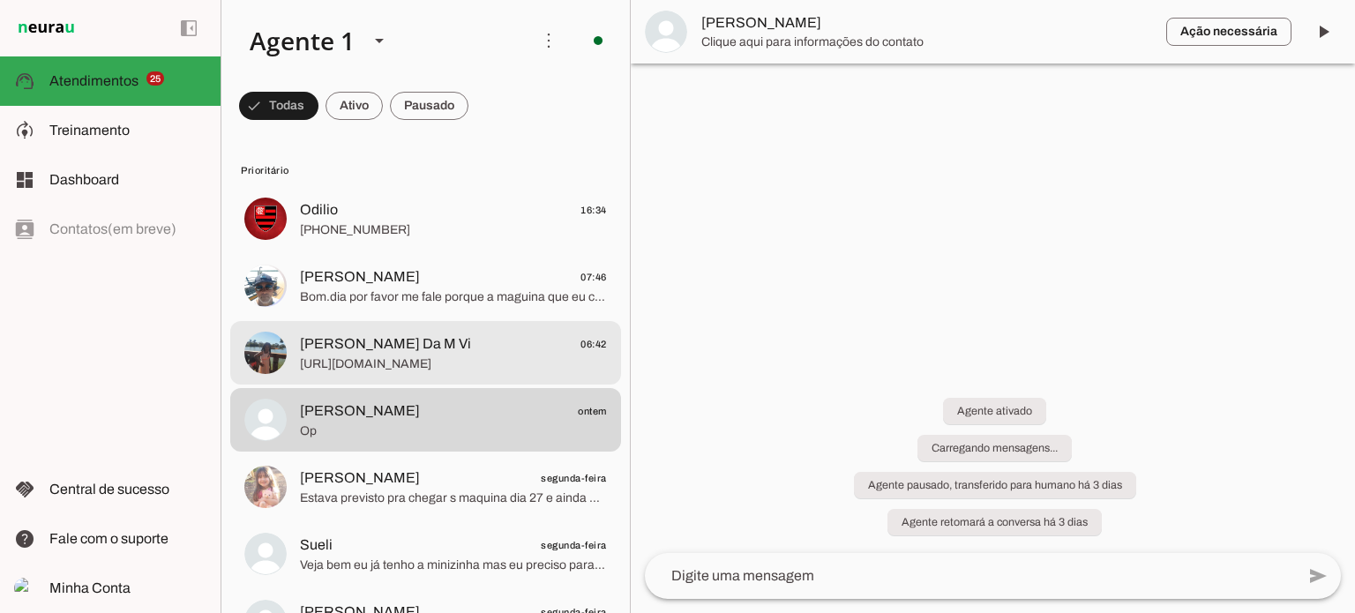
click at [384, 351] on span "[PERSON_NAME] Da M Vi" at bounding box center [385, 344] width 171 height 21
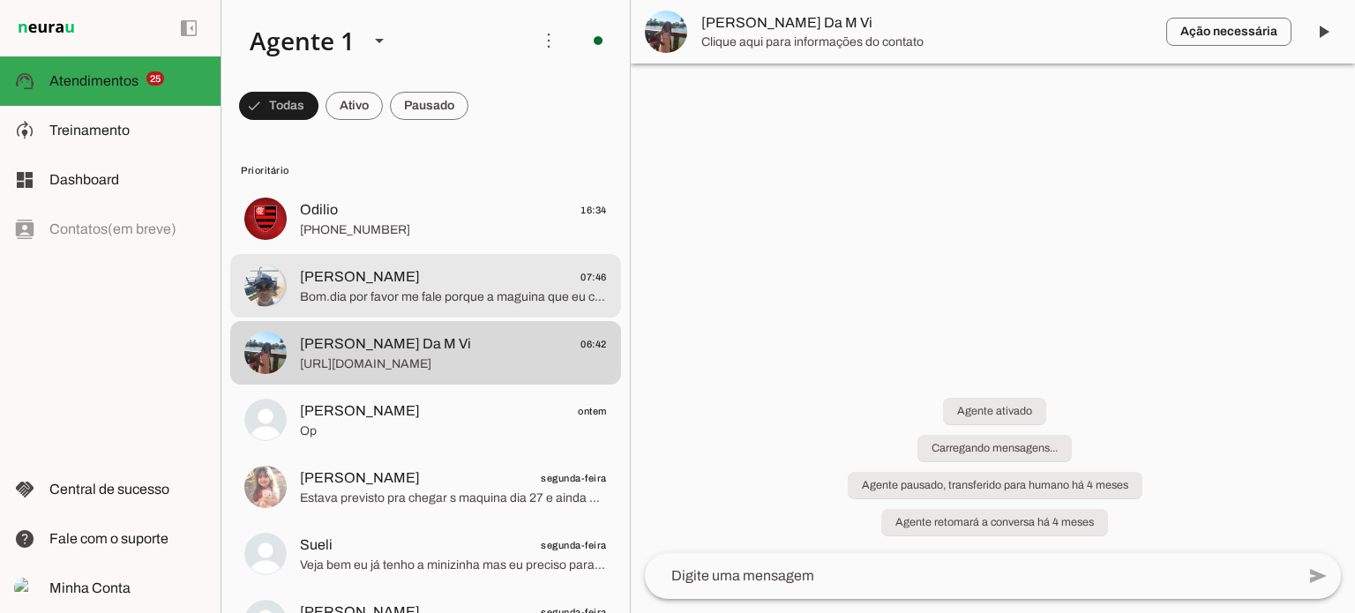
click at [383, 289] on span "Bom.dia por favor me fale porque a maguina que eu comprei ainda nao chegou" at bounding box center [453, 298] width 307 height 18
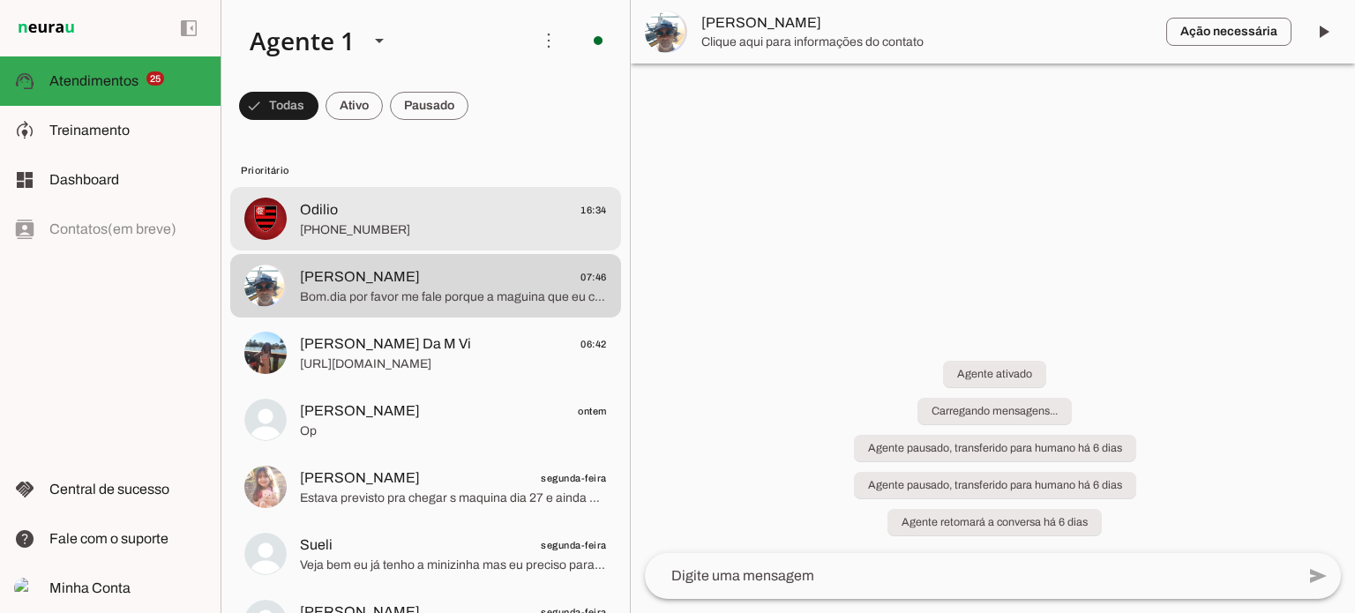
click at [373, 225] on span "[PHONE_NUMBER]" at bounding box center [453, 230] width 307 height 18
